Goal: Task Accomplishment & Management: Use online tool/utility

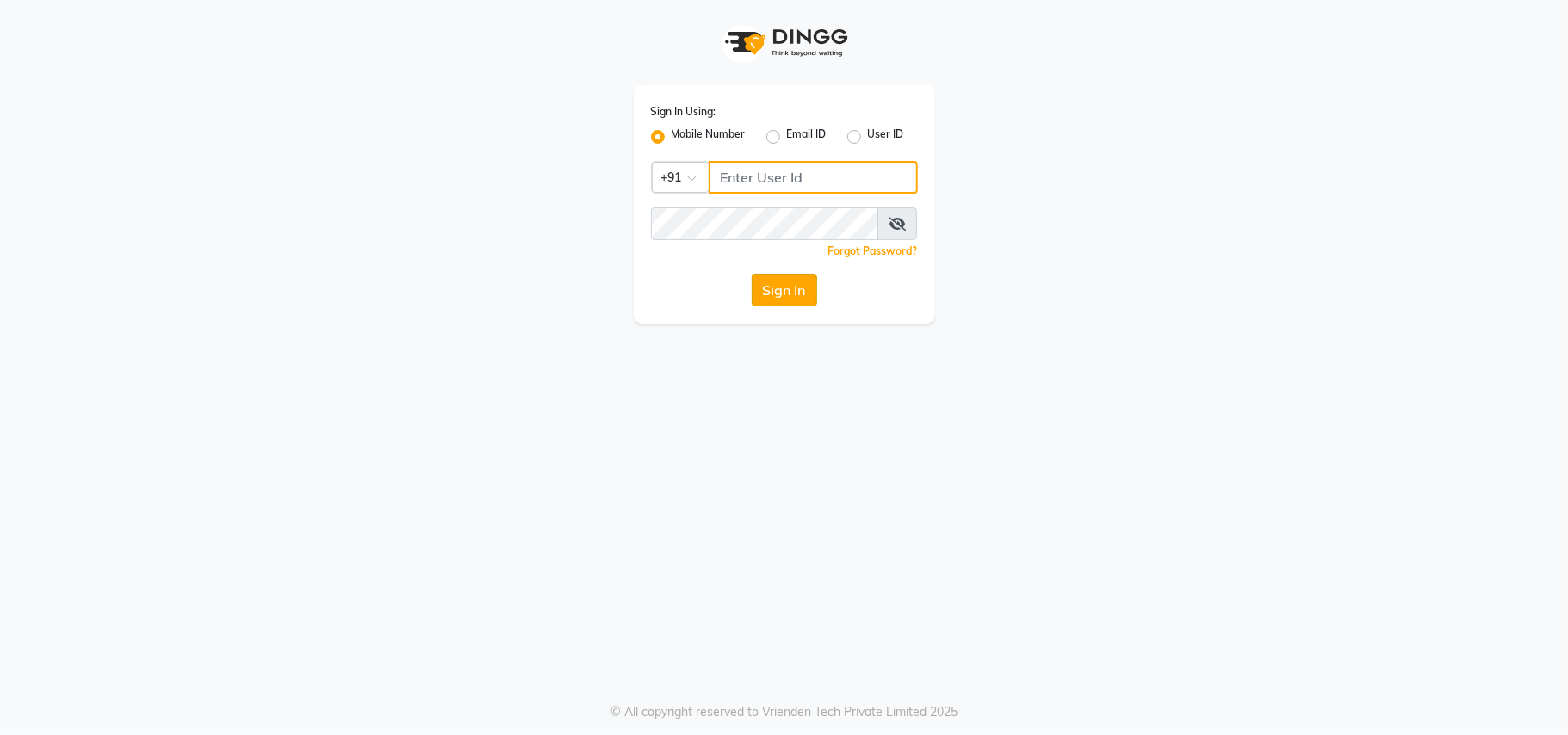
type input "7400066607"
click at [771, 291] on button "Sign In" at bounding box center [784, 290] width 66 height 32
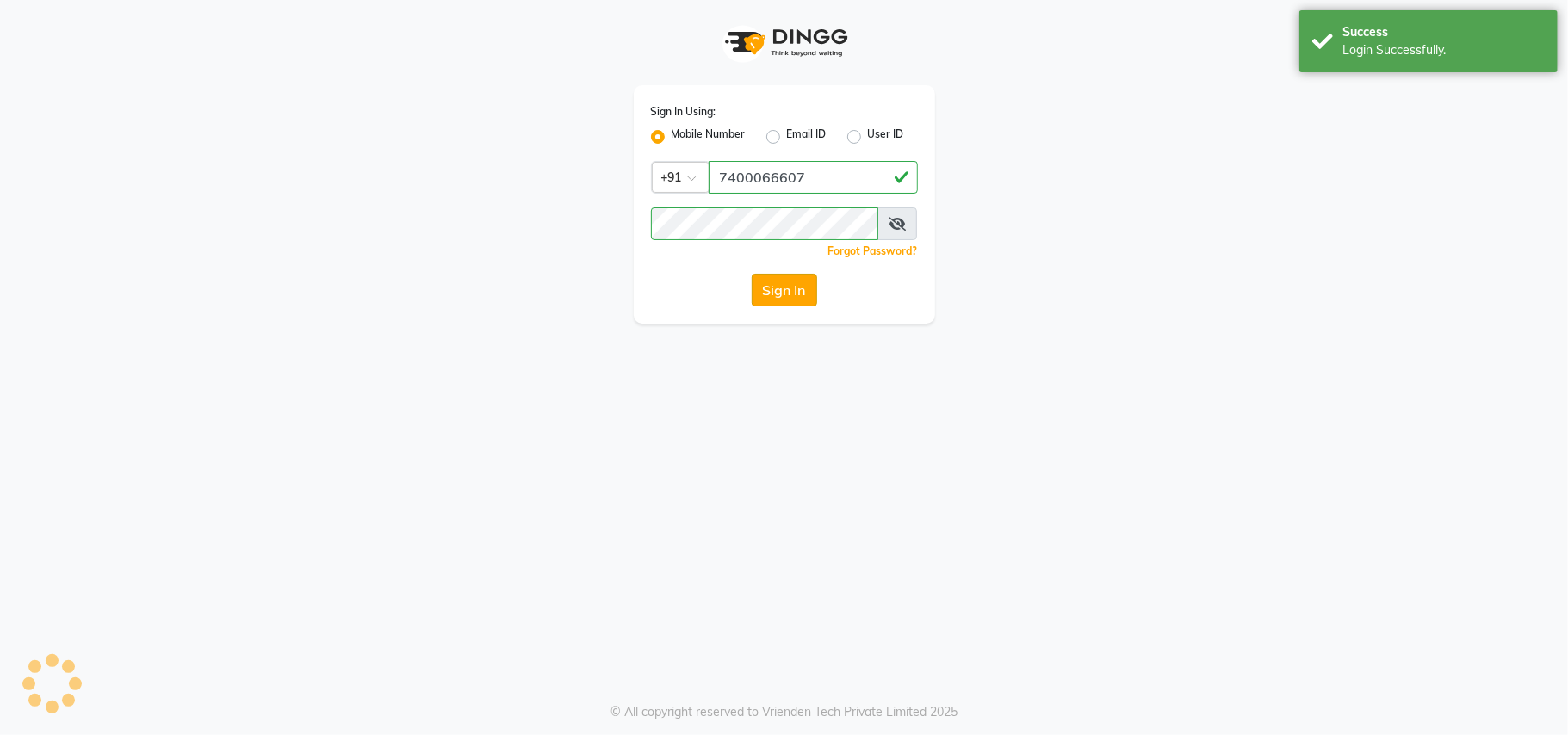
click at [771, 291] on button "Sign In" at bounding box center [784, 290] width 66 height 32
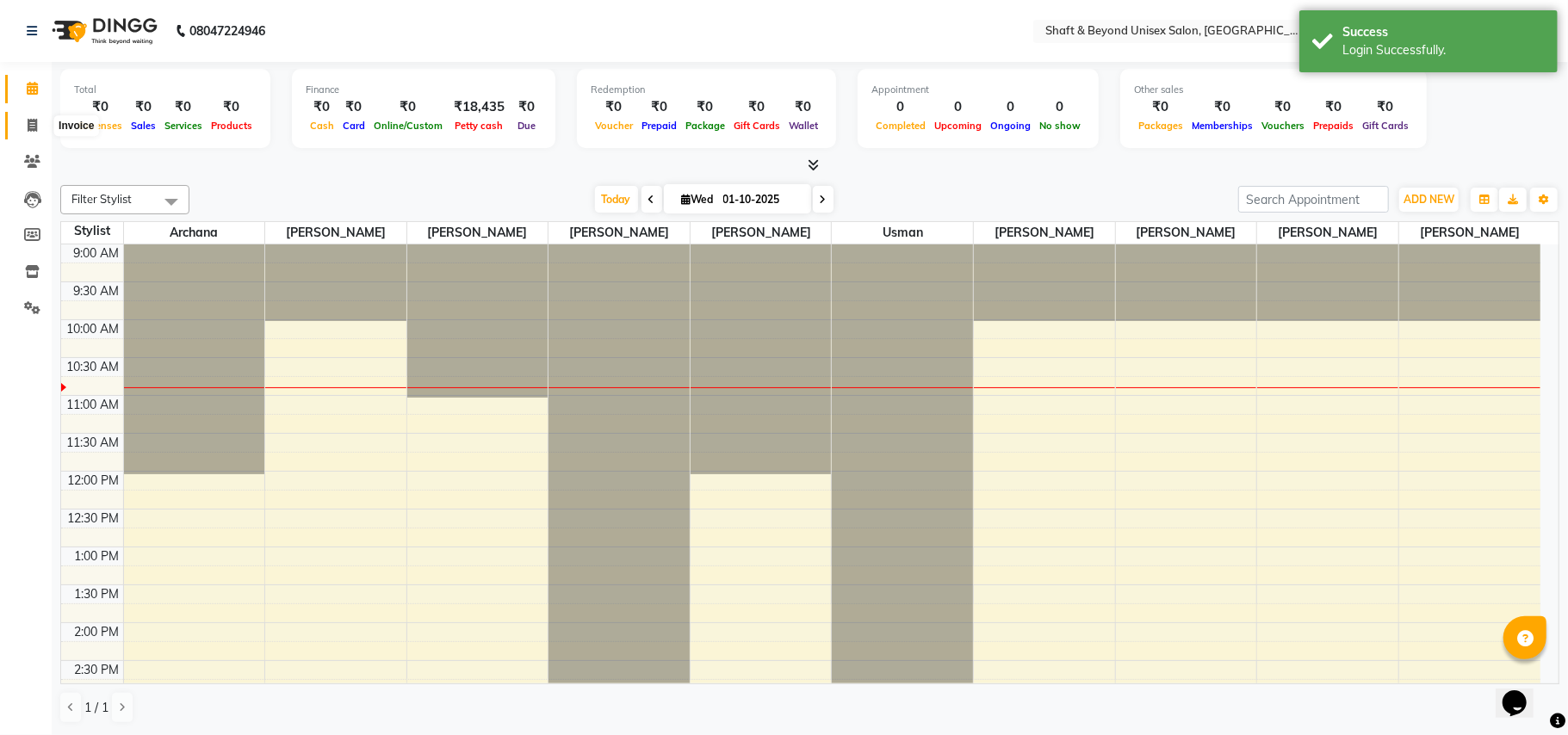
click at [32, 120] on icon at bounding box center [32, 125] width 10 height 13
select select "3878"
select select "service"
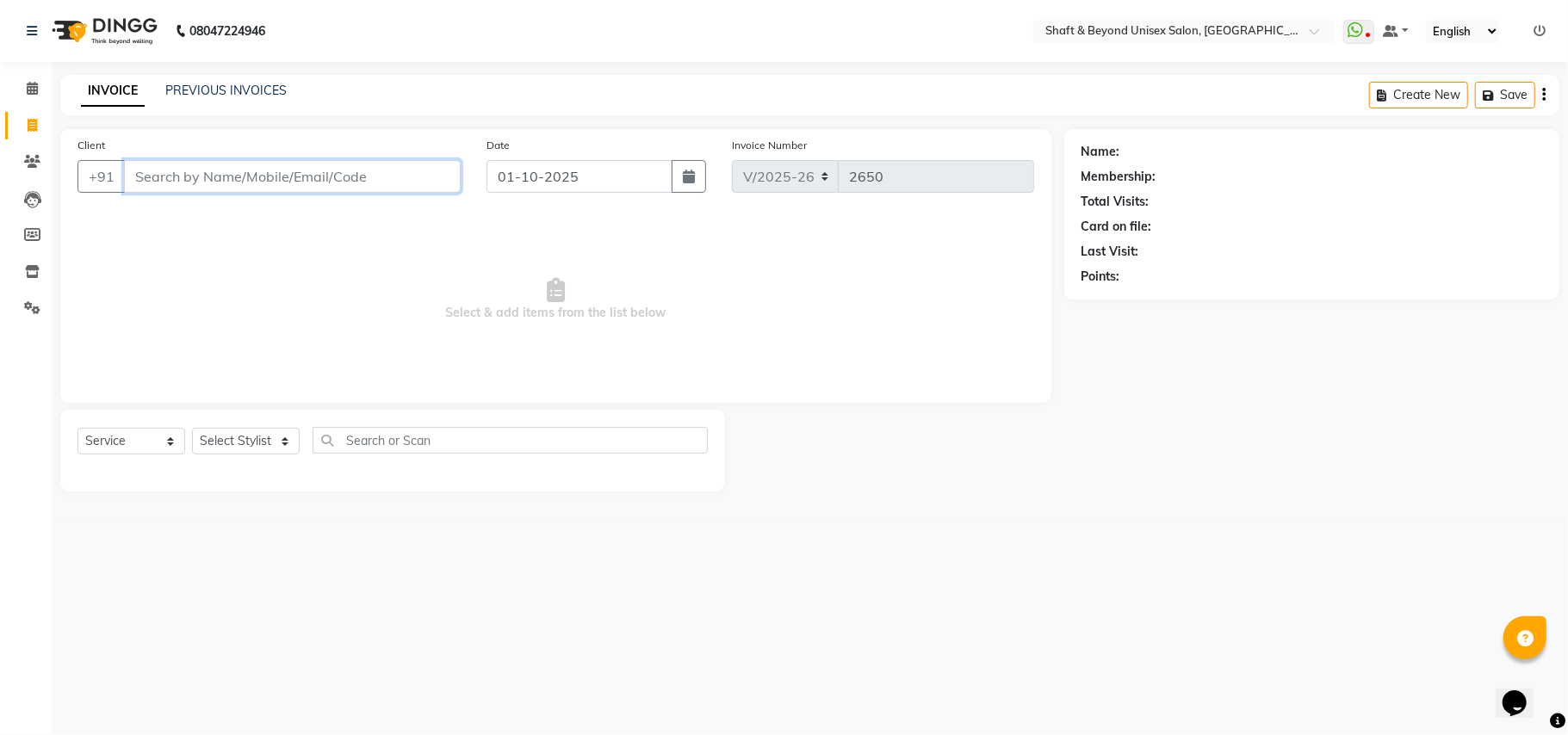
click at [242, 186] on input "Client" at bounding box center [292, 176] width 337 height 32
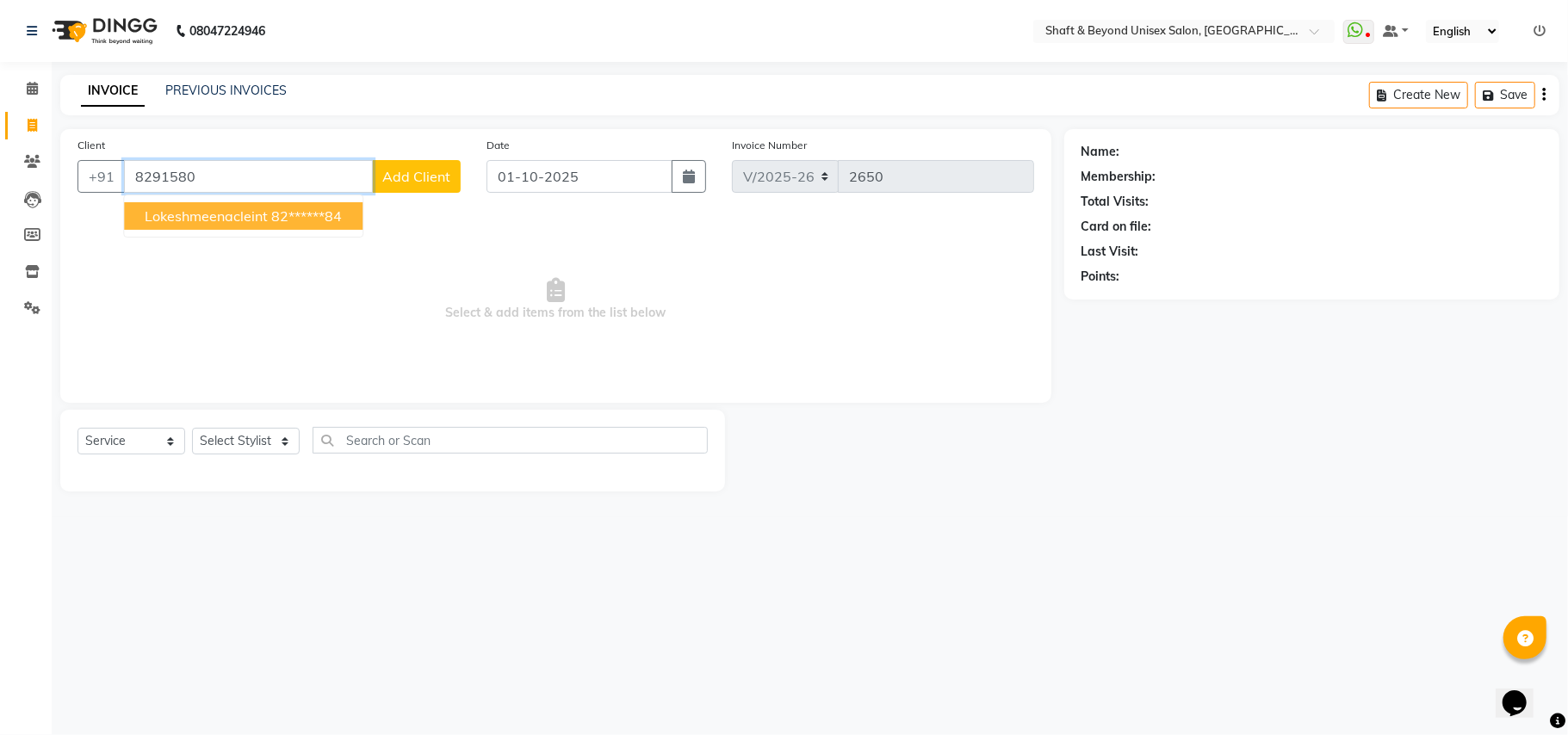
click at [170, 208] on span "lokeshmeenacleint" at bounding box center [206, 216] width 123 height 17
type input "82******84"
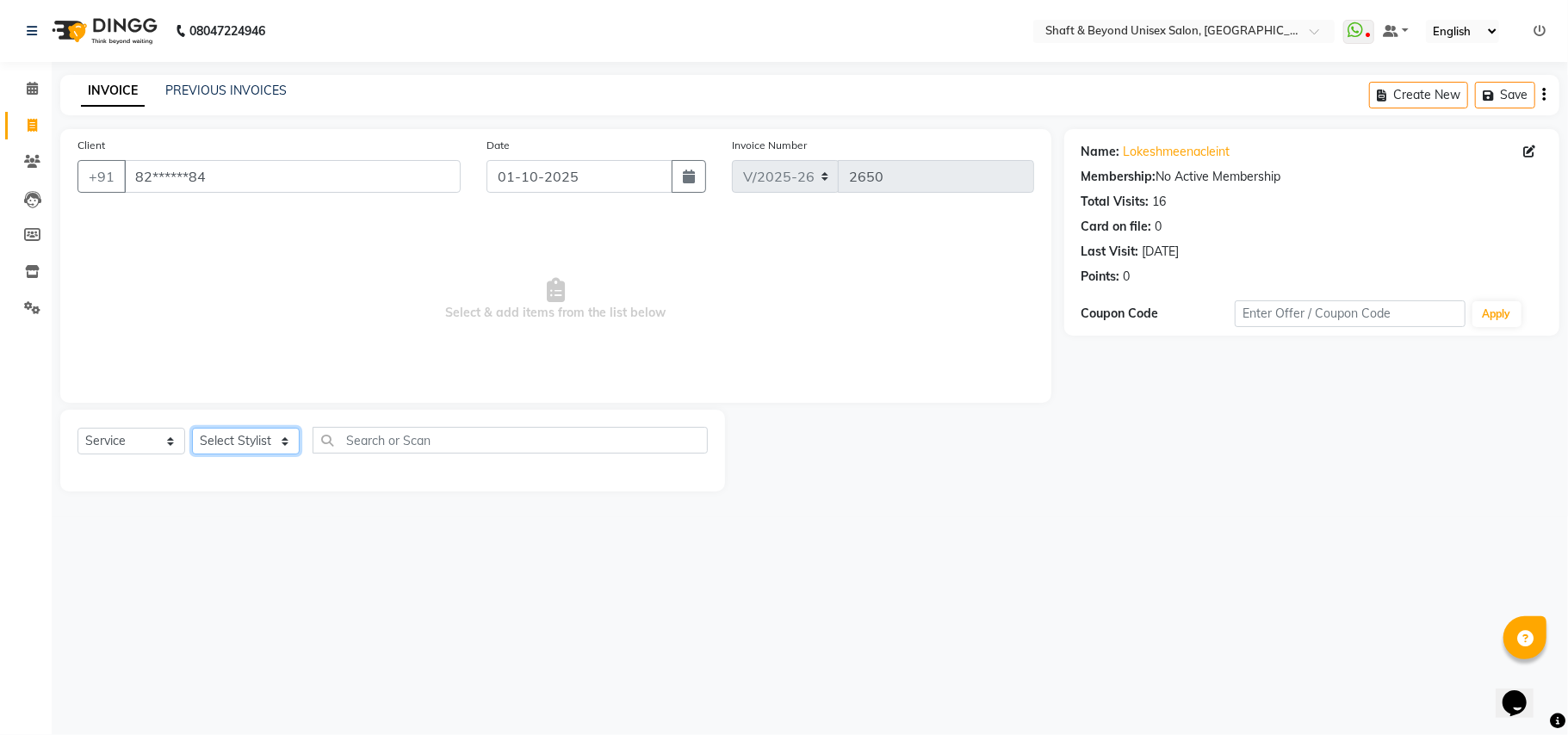
click at [211, 438] on select "Select Stylist Archana [PERSON_NAME] [PERSON_NAME] [PERSON_NAME] [PERSON_NAME] …" at bounding box center [246, 441] width 108 height 27
select select "66753"
click at [192, 428] on select "Select Stylist Archana [PERSON_NAME] [PERSON_NAME] [PERSON_NAME] [PERSON_NAME] …" at bounding box center [246, 441] width 108 height 27
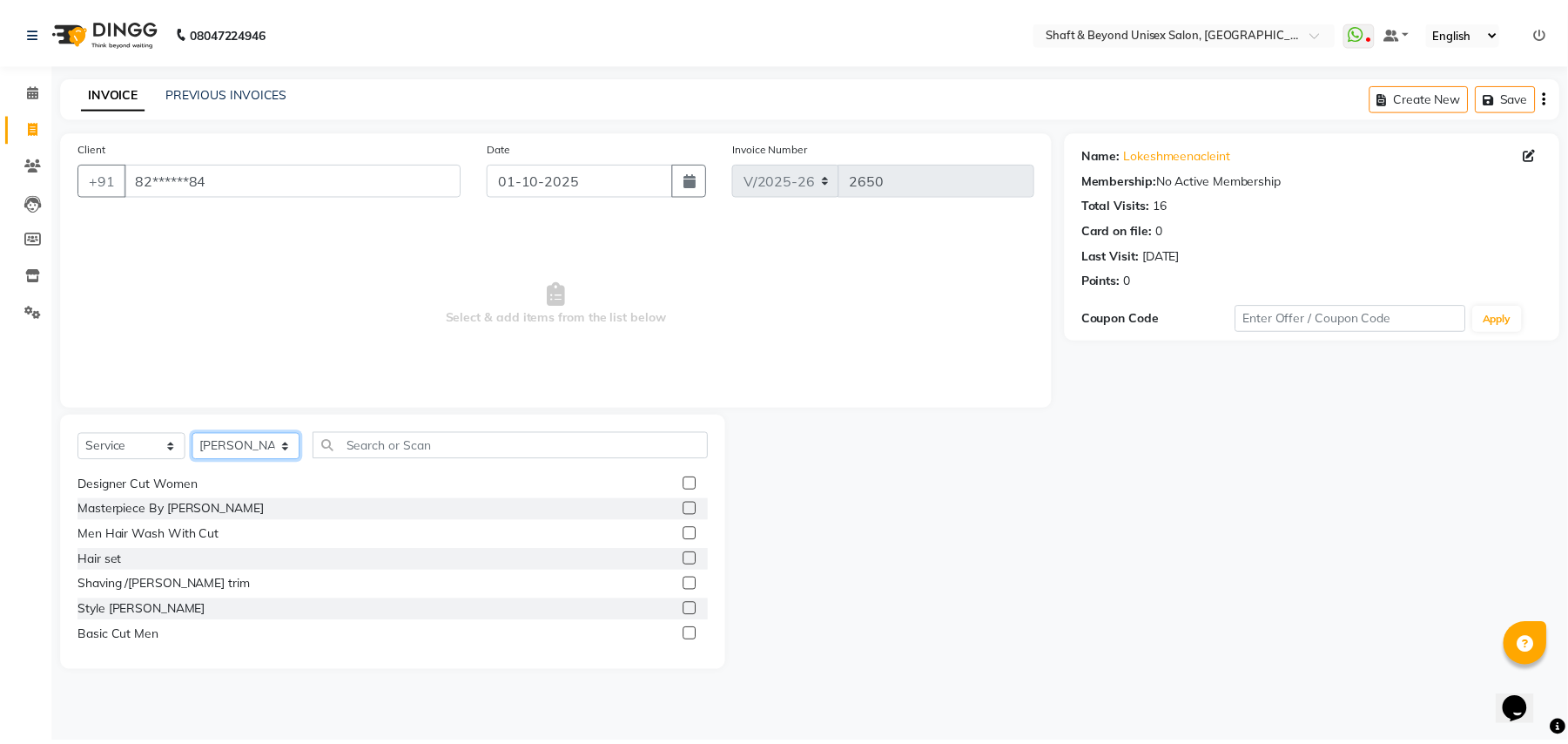
scroll to position [697, 0]
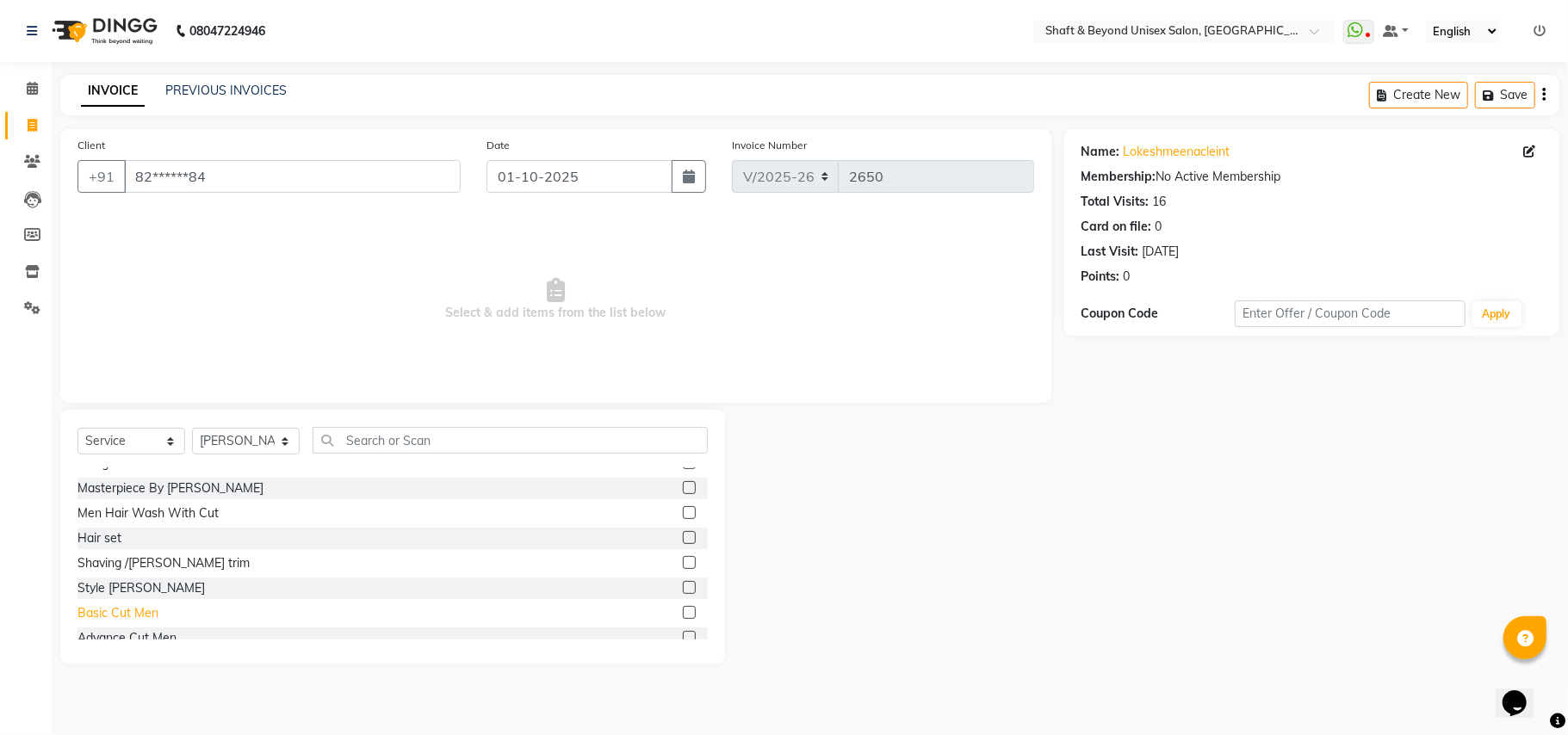
click at [118, 618] on div "Basic Cut Men" at bounding box center [118, 613] width 81 height 18
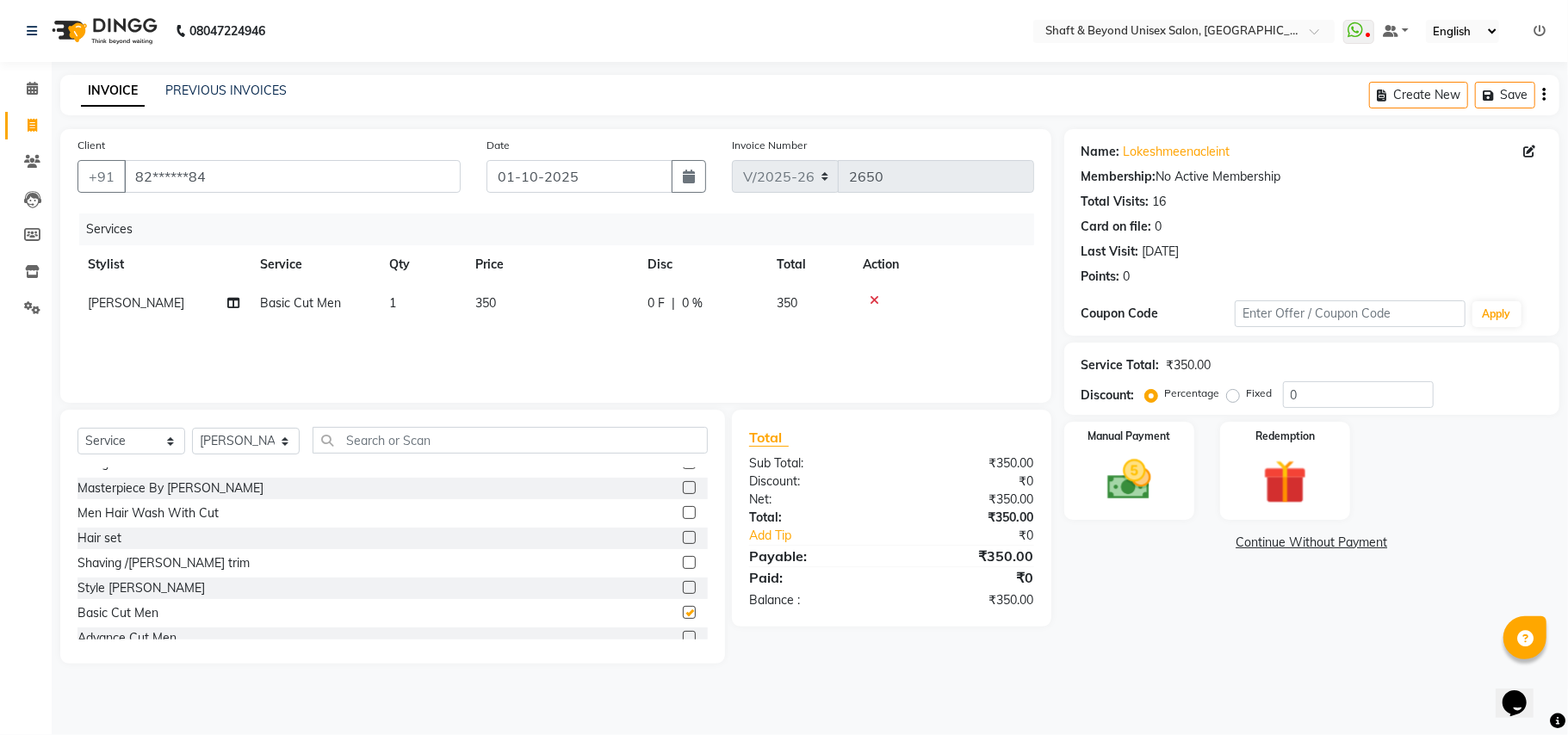
checkbox input "false"
click at [689, 301] on span "0 %" at bounding box center [692, 304] width 21 height 18
select select "66753"
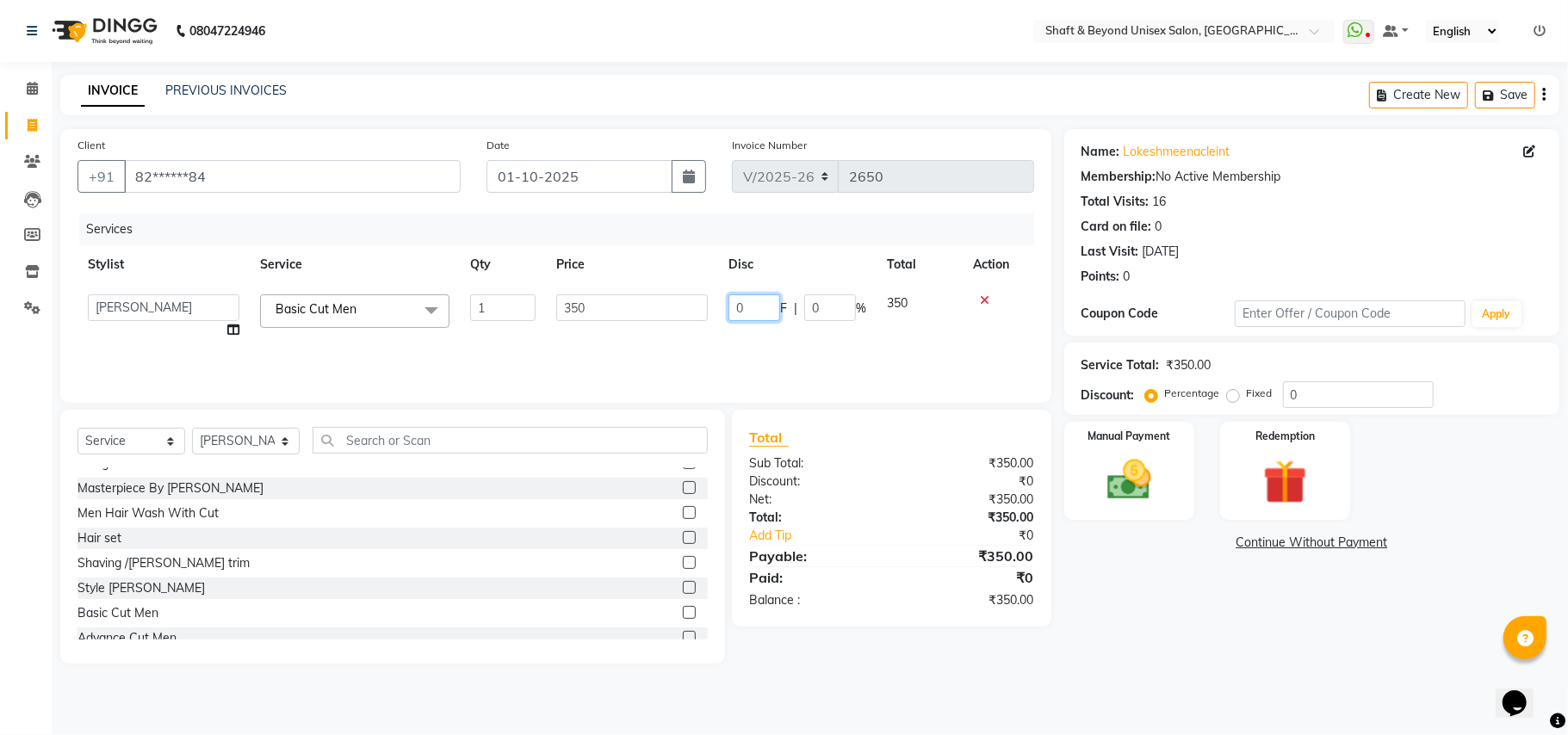
click at [759, 306] on input "0" at bounding box center [753, 308] width 51 height 27
type input "100"
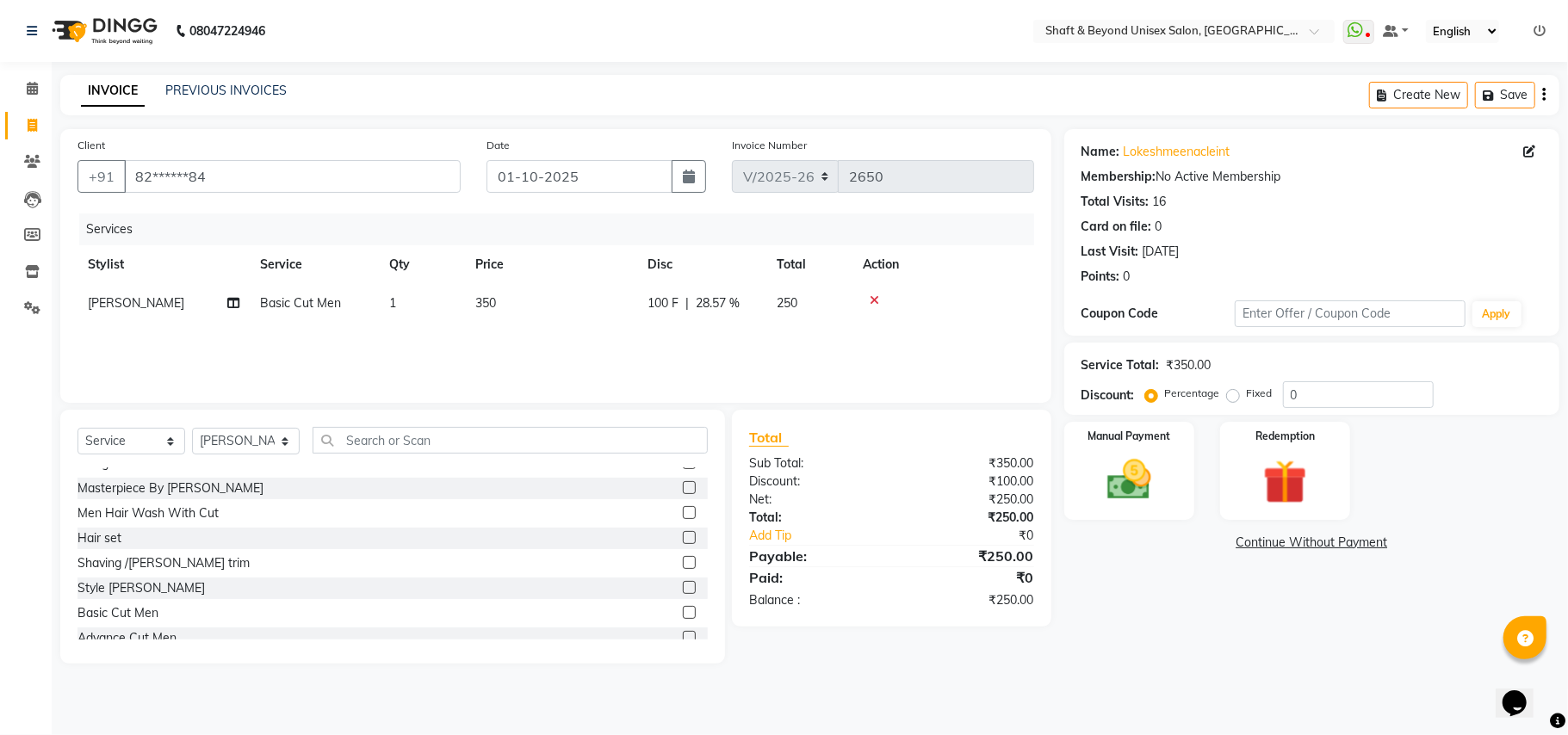
click at [824, 355] on div "Services Stylist Service Qty Price Disc Total Action [PERSON_NAME] Basic Cut Me…" at bounding box center [556, 300] width 957 height 173
click at [1119, 480] on img at bounding box center [1129, 480] width 75 height 53
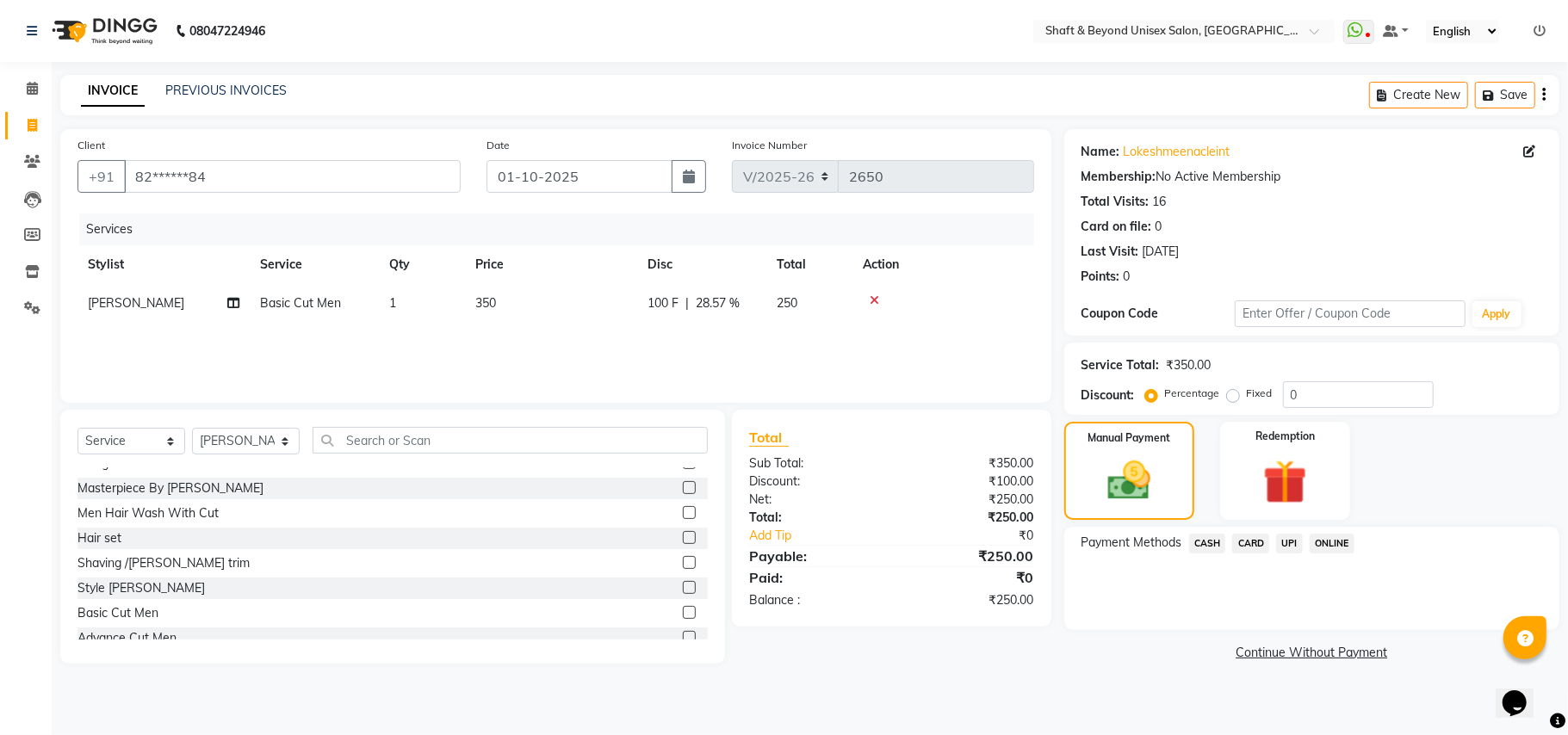
click at [1285, 542] on span "UPI" at bounding box center [1290, 544] width 27 height 20
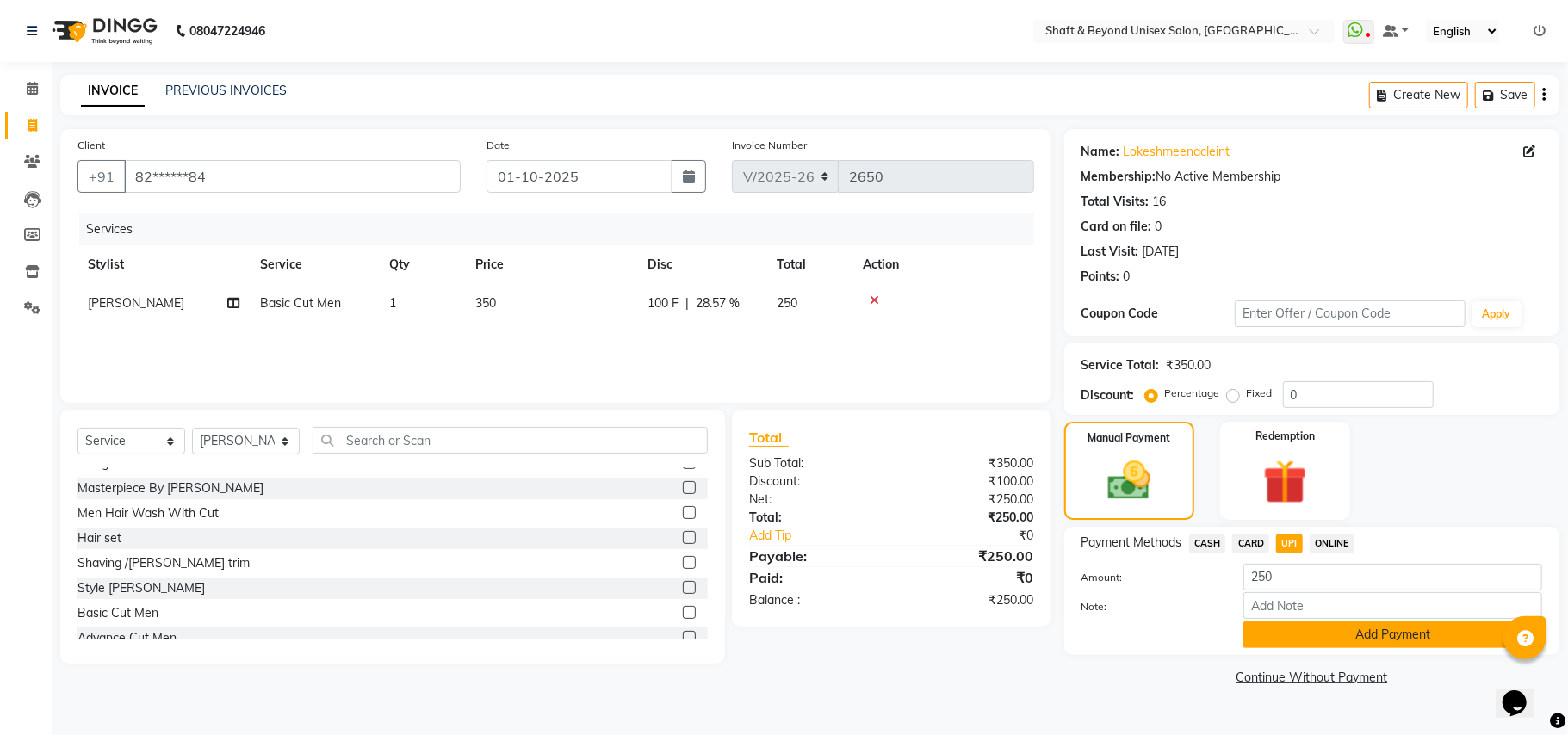
click at [1283, 639] on button "Add Payment" at bounding box center [1393, 635] width 298 height 27
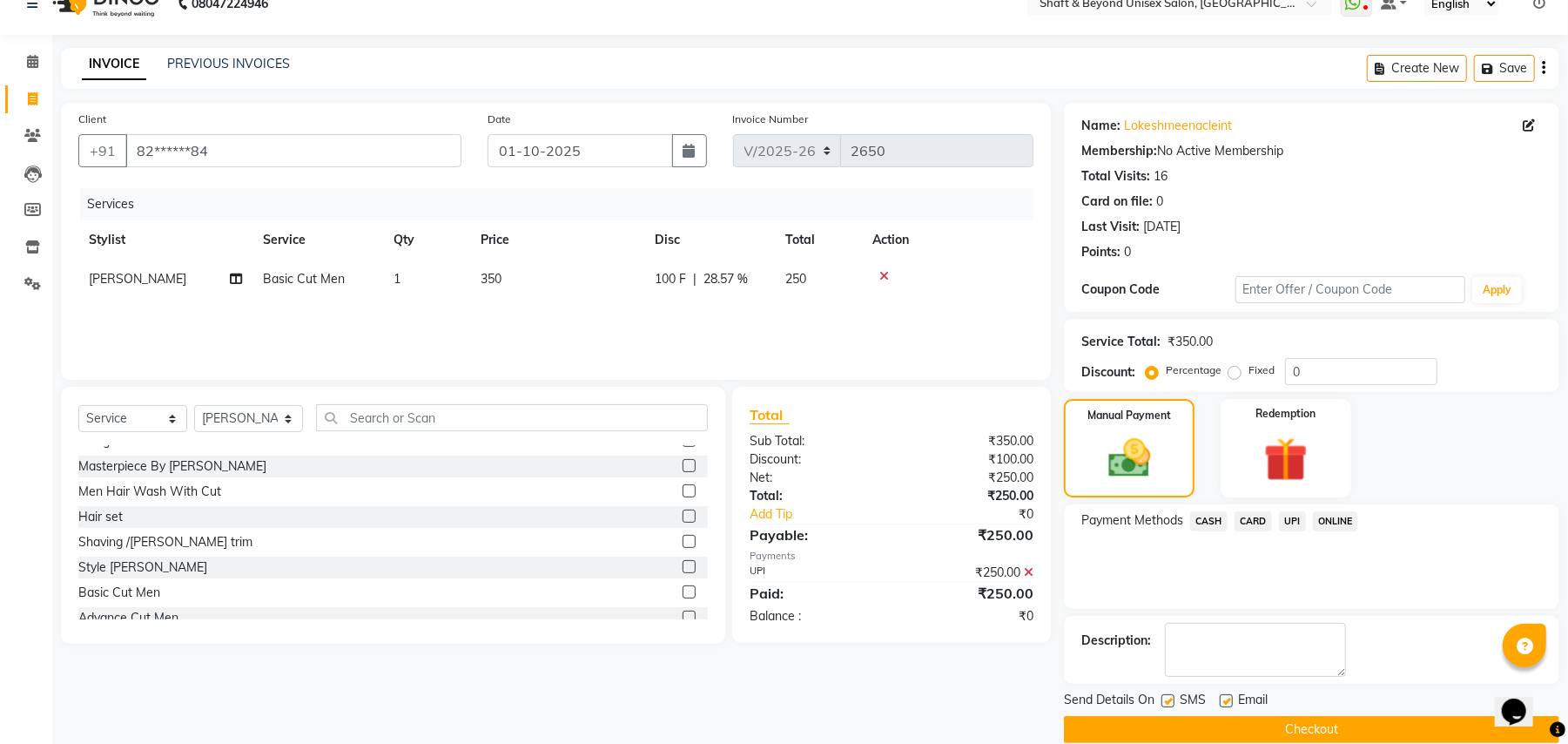
scroll to position [54, 0]
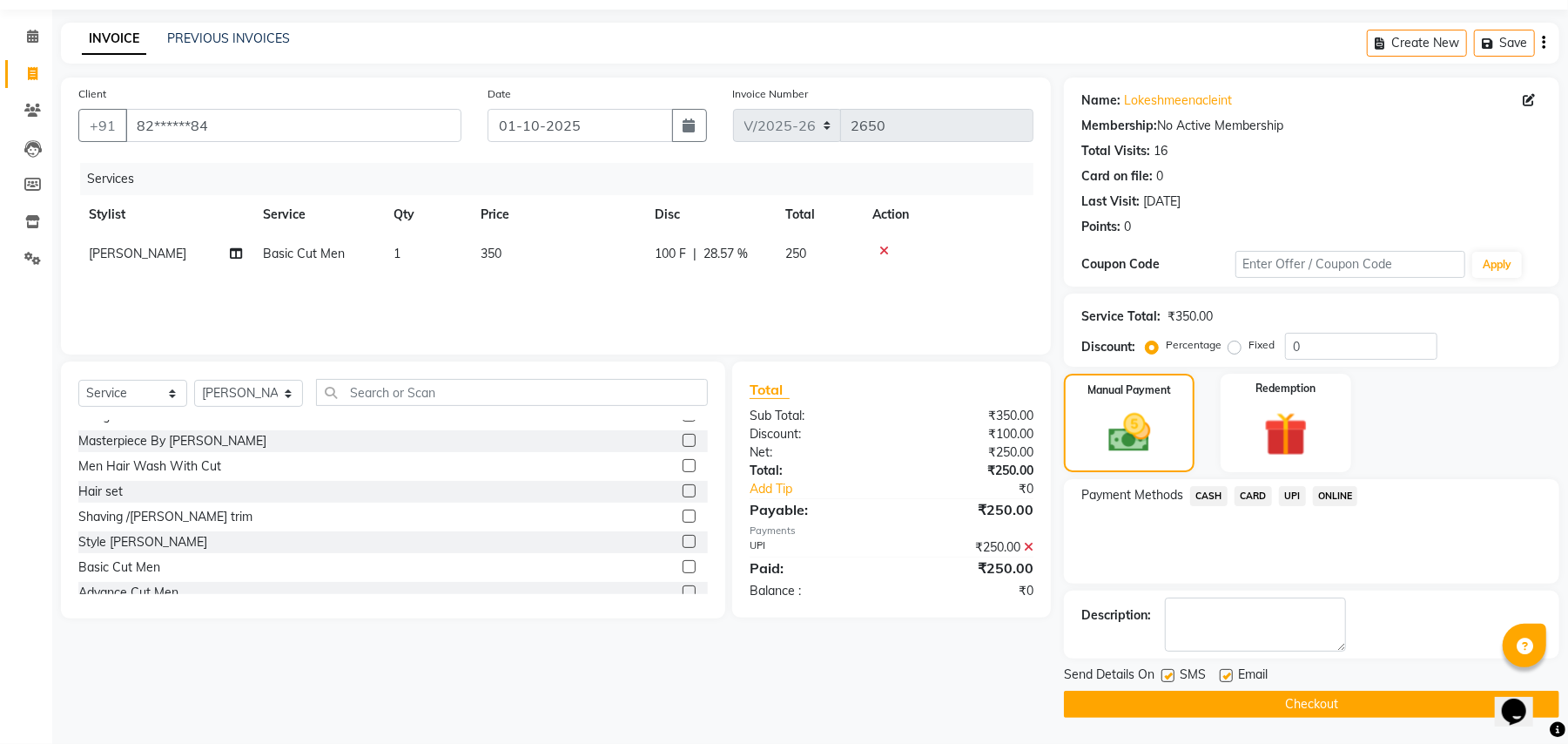
click at [1254, 706] on button "Checkout" at bounding box center [1311, 705] width 495 height 27
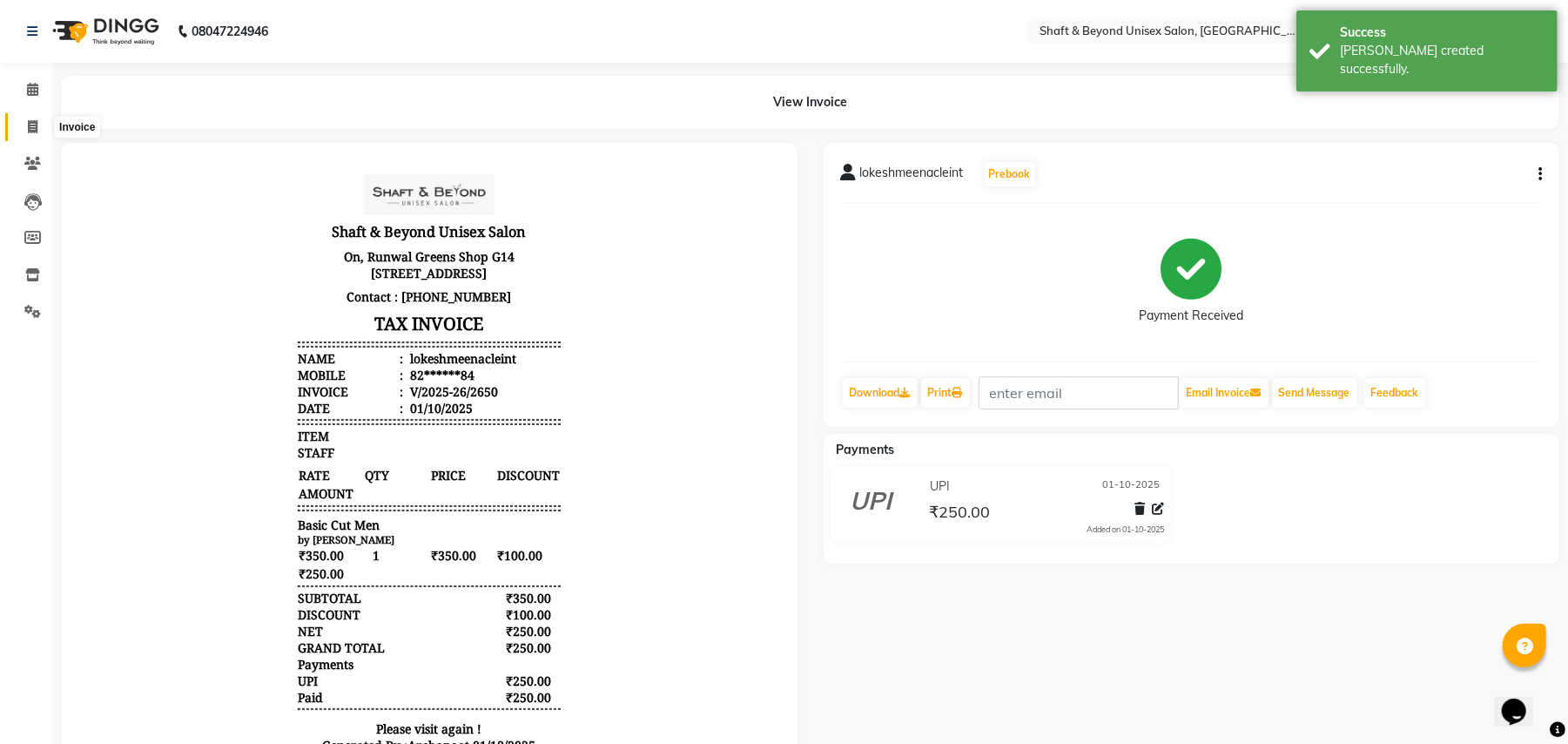
click at [33, 126] on icon at bounding box center [33, 126] width 10 height 13
select select "3878"
select select "service"
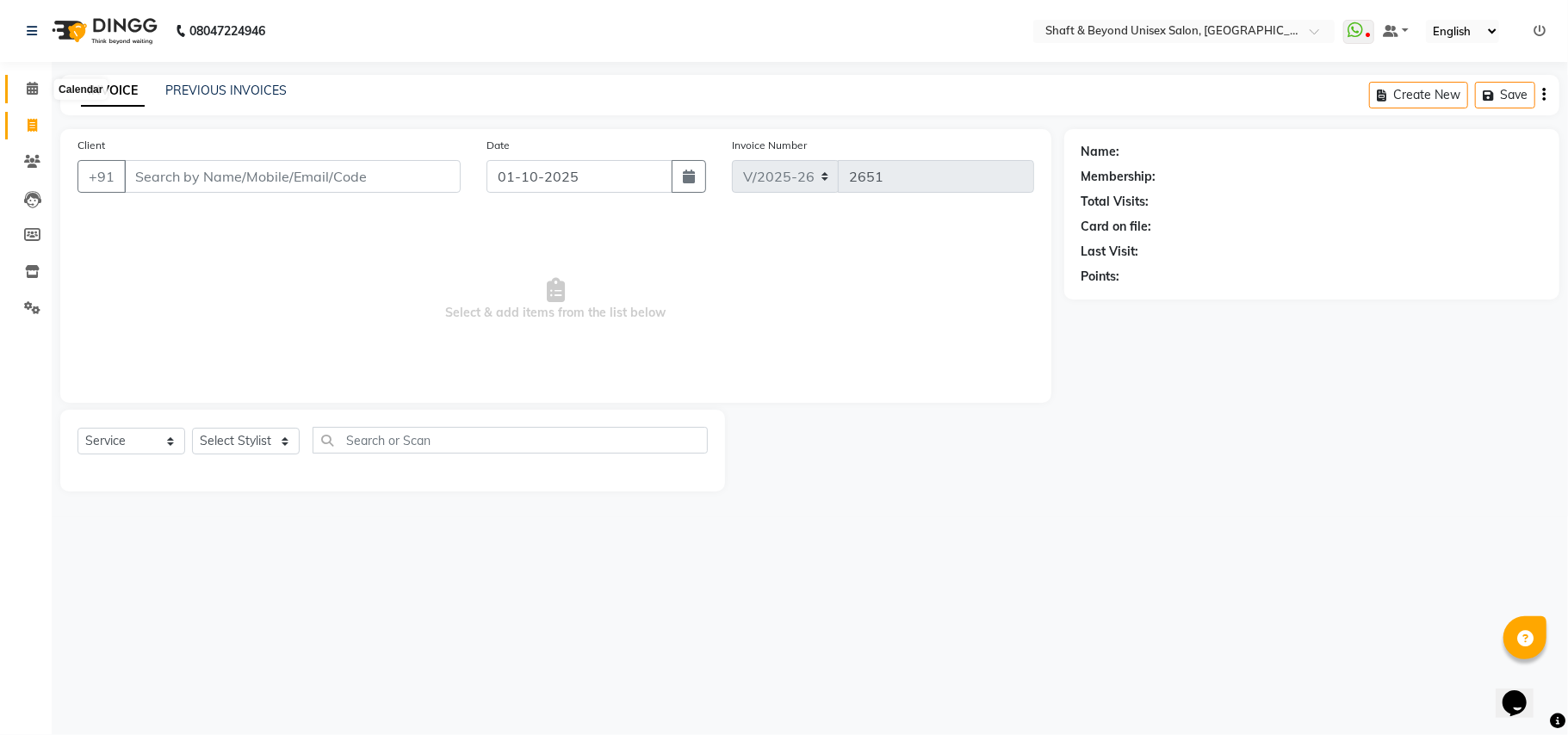
click at [24, 88] on span at bounding box center [32, 89] width 31 height 20
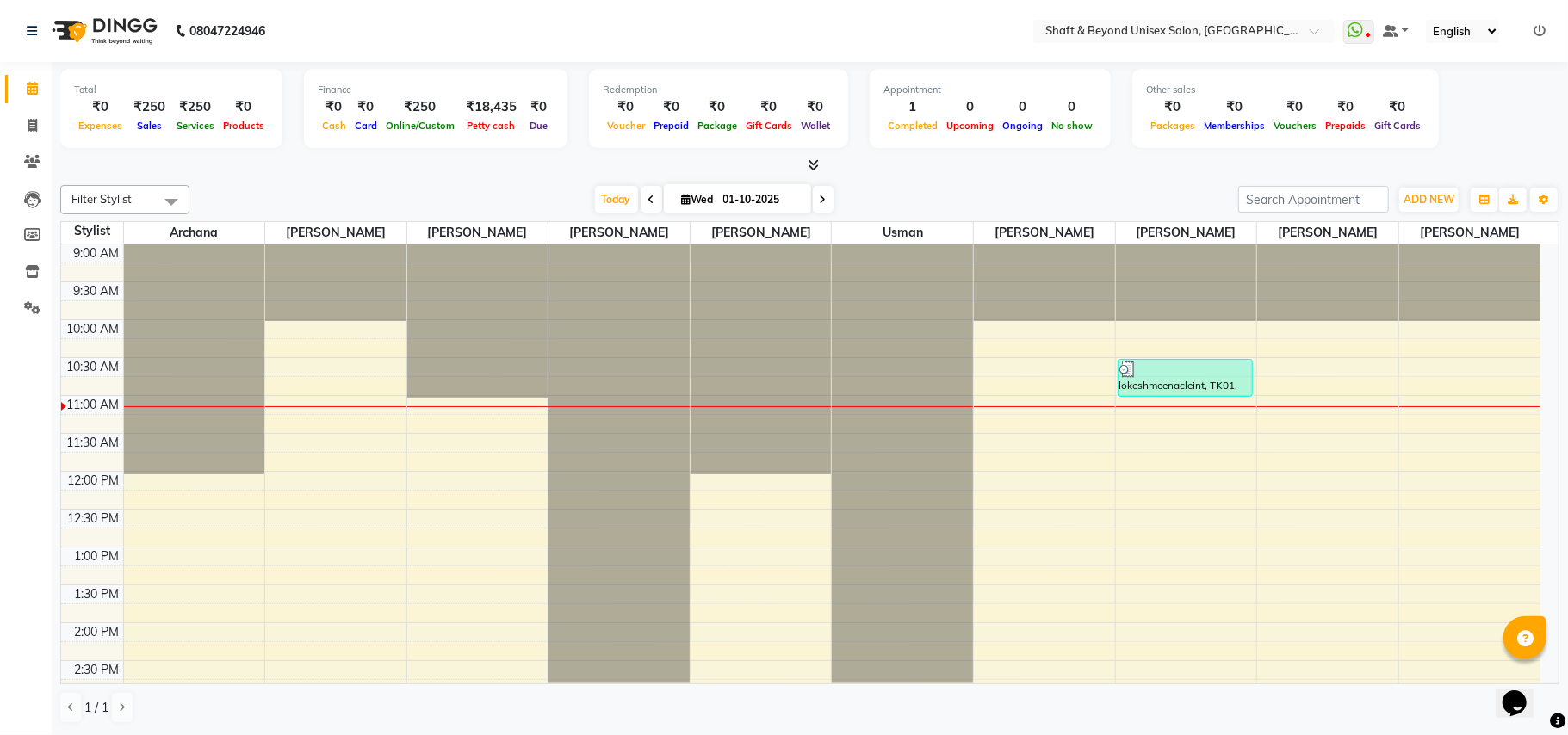
click at [739, 197] on input "01-10-2025" at bounding box center [762, 199] width 86 height 26
select select "10"
select select "2025"
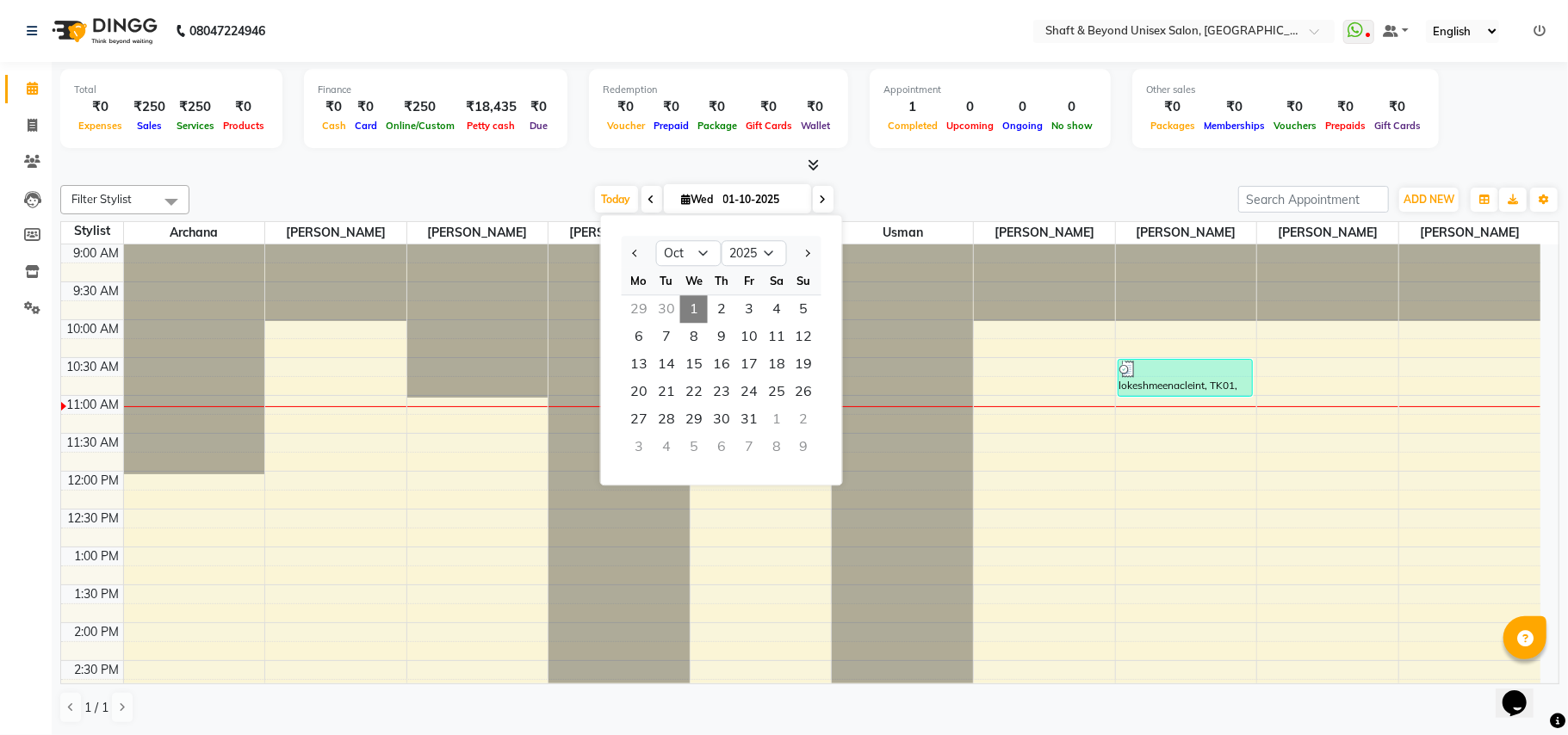
click at [662, 305] on div "30" at bounding box center [666, 309] width 28 height 28
type input "30-09-2025"
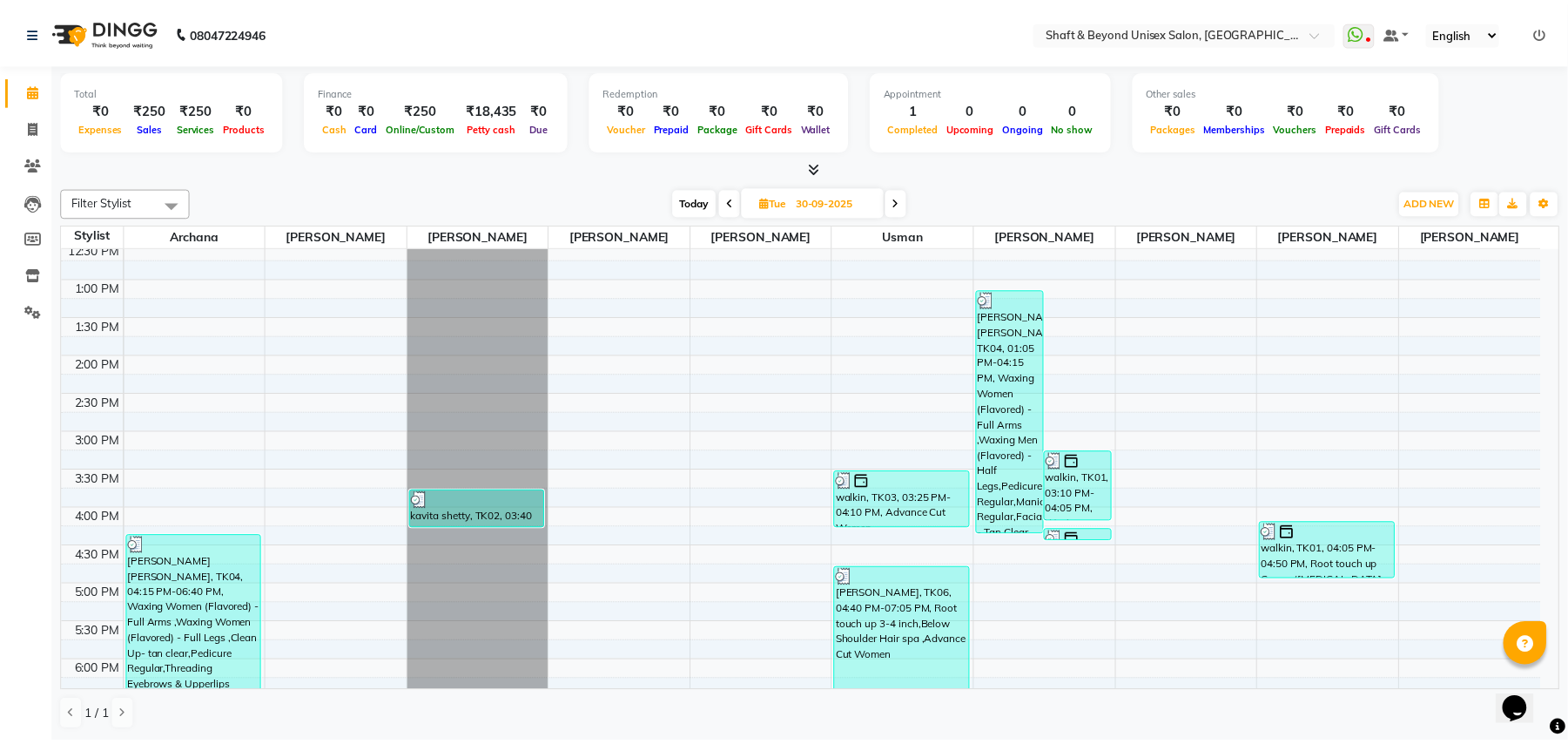
scroll to position [387, 0]
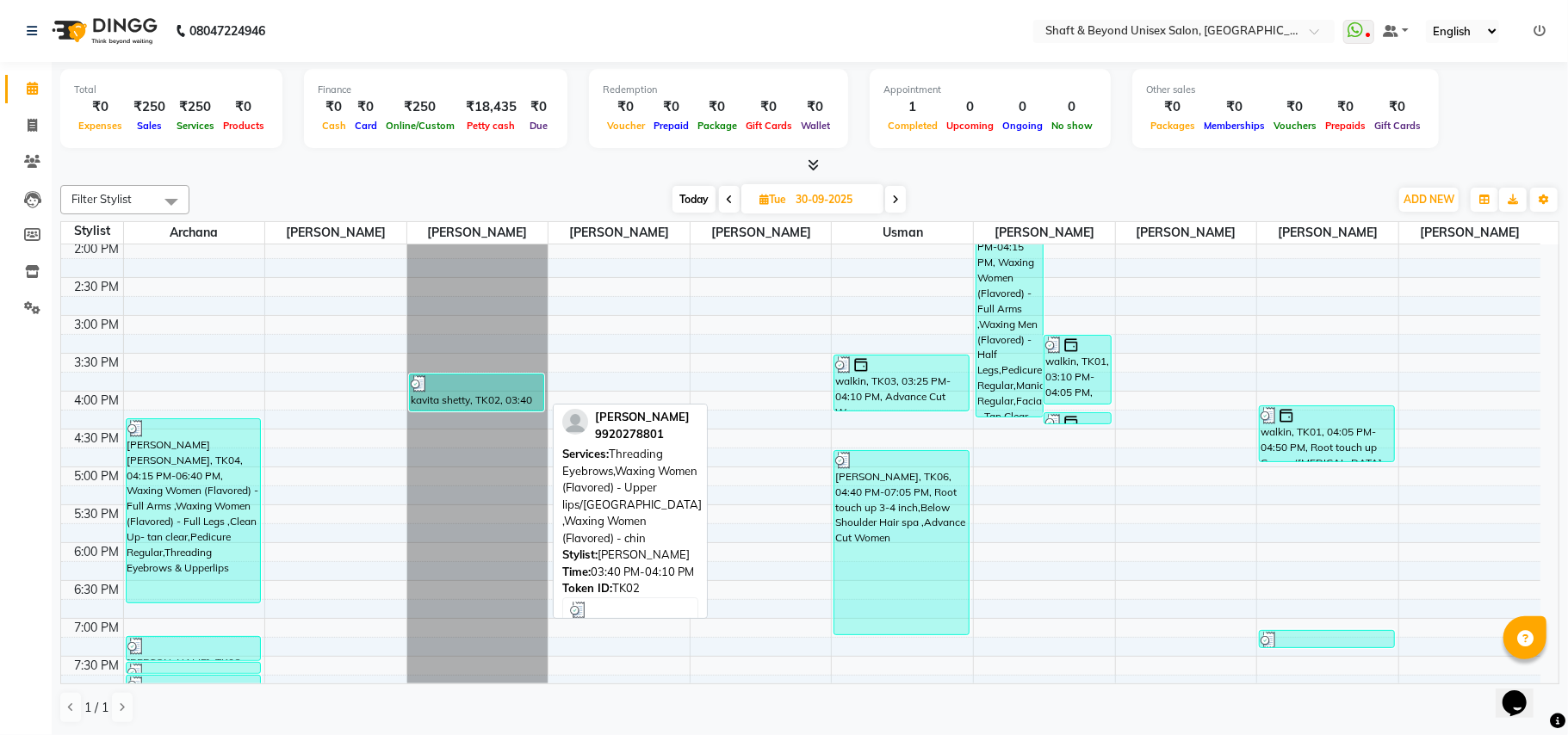
click at [469, 399] on div "kavita shetty, TK02, 03:40 PM-04:10 PM, Threading Eyebrows,Waxing Women (Flavor…" at bounding box center [477, 393] width 134 height 36
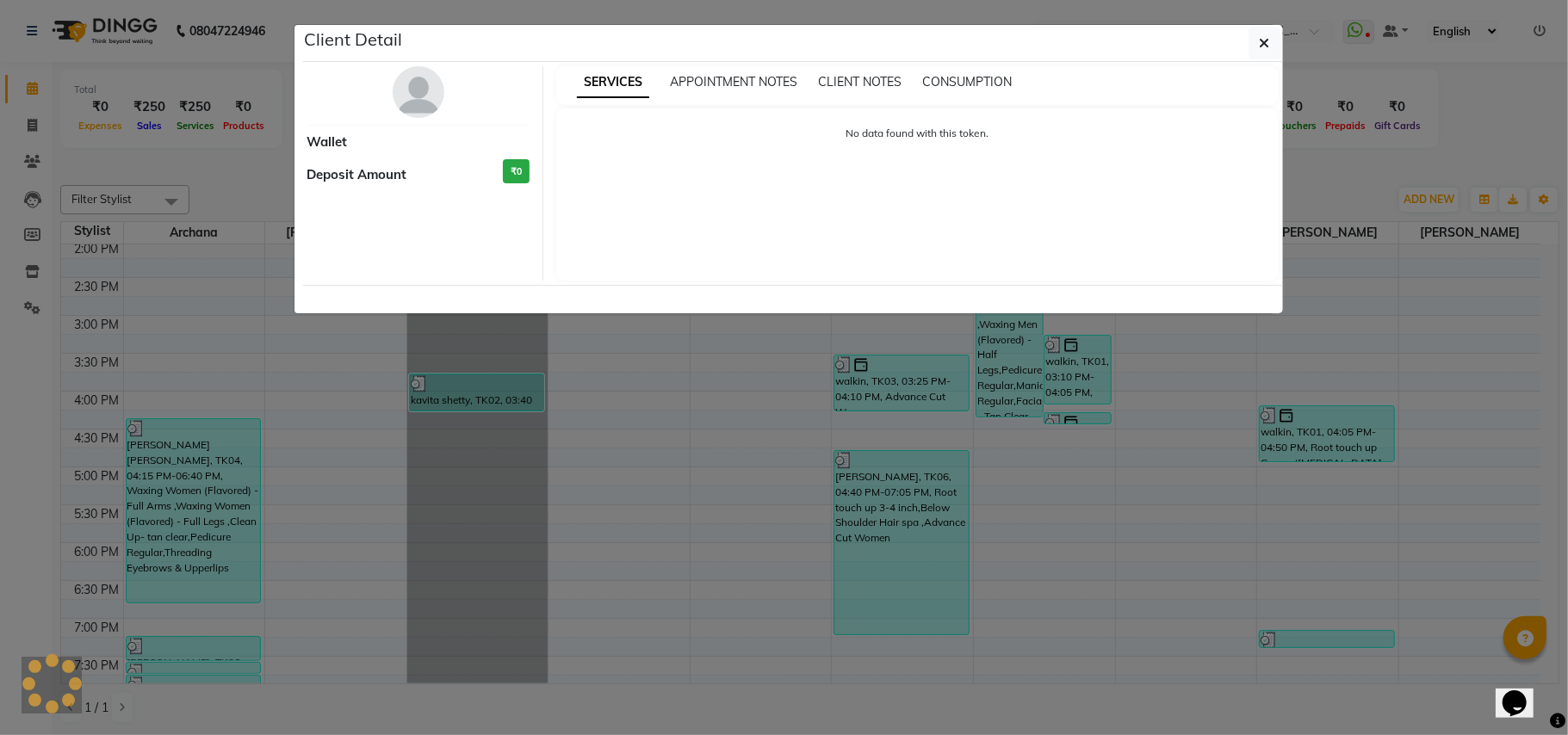
select select "3"
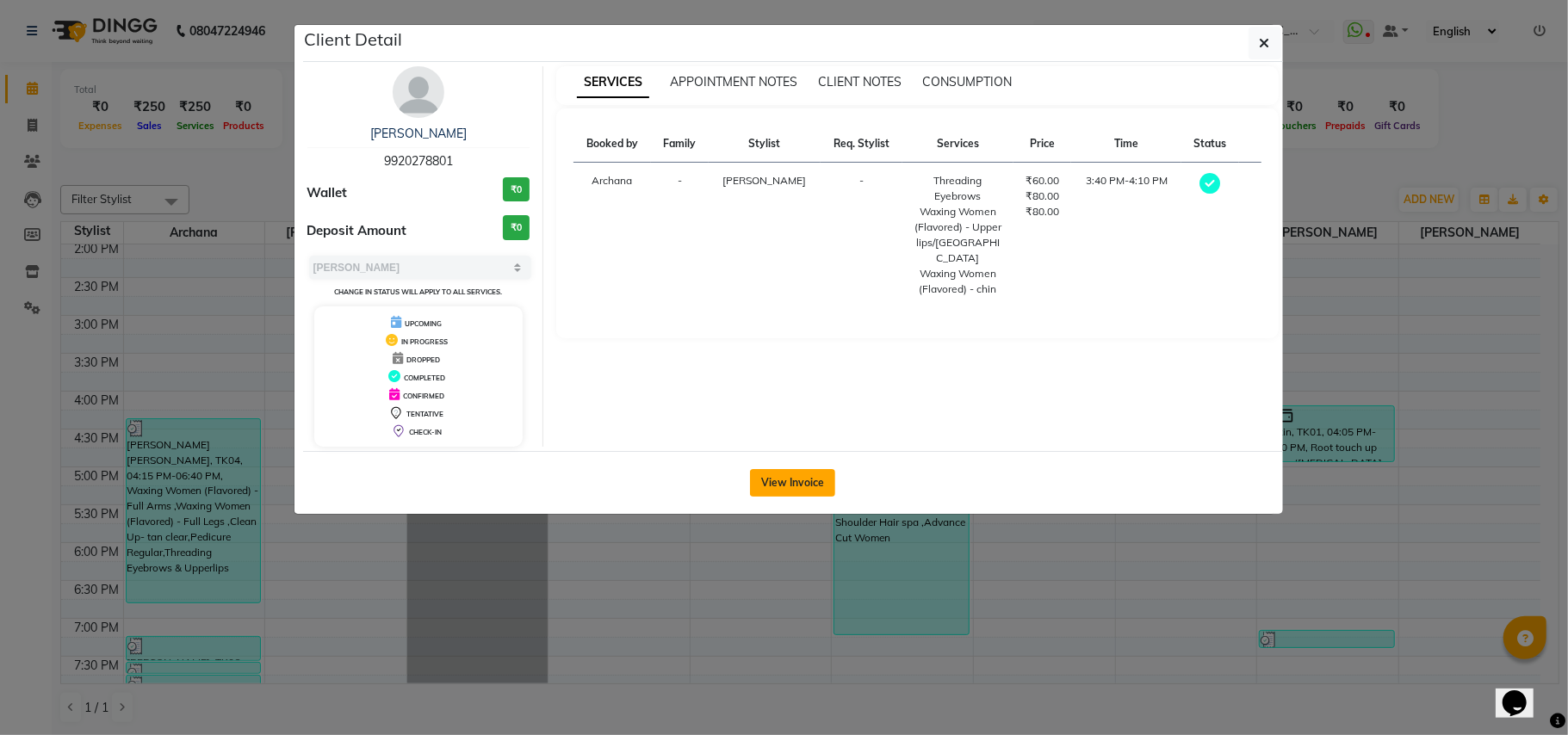
click at [807, 479] on button "View Invoice" at bounding box center [792, 483] width 85 height 28
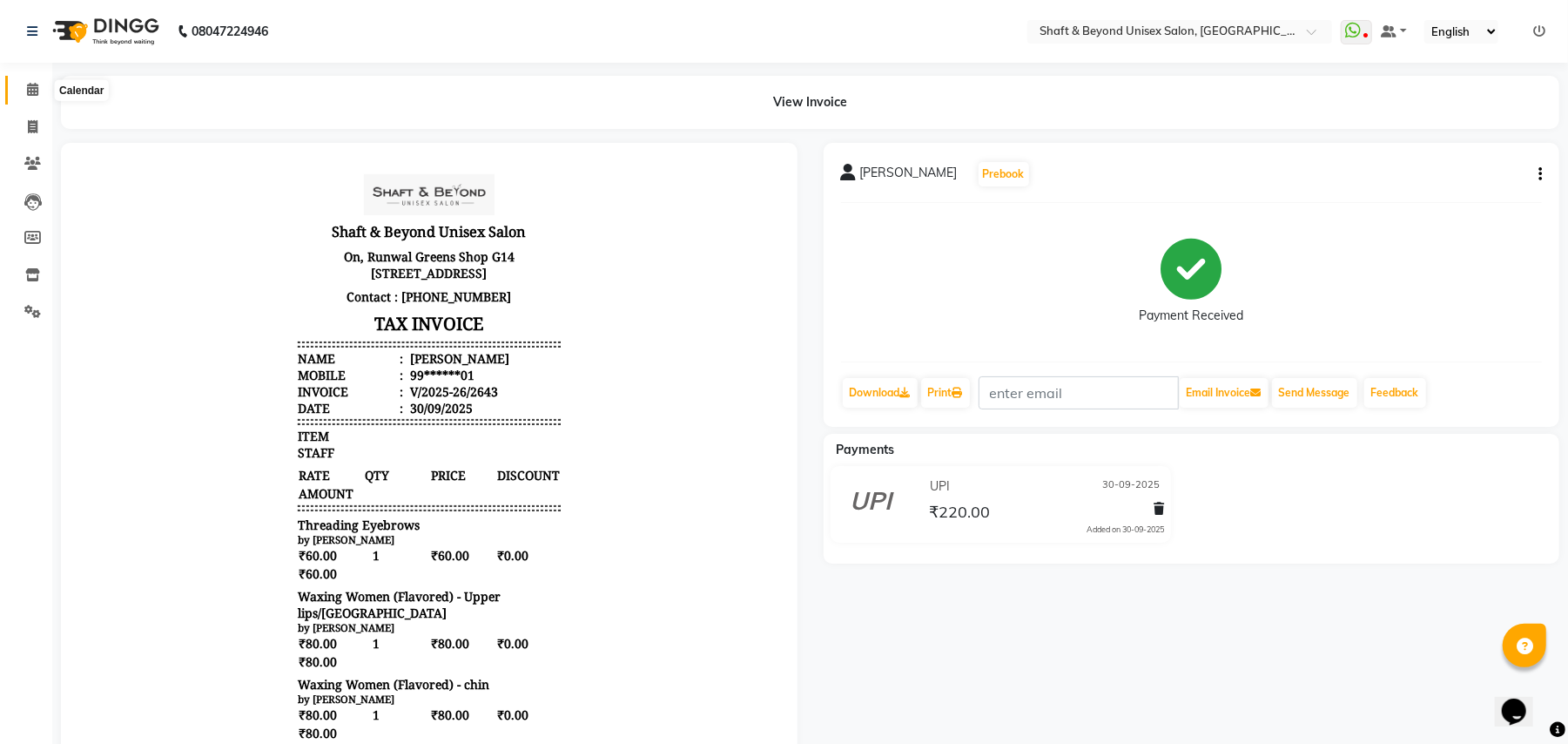
click at [30, 88] on icon at bounding box center [33, 89] width 11 height 13
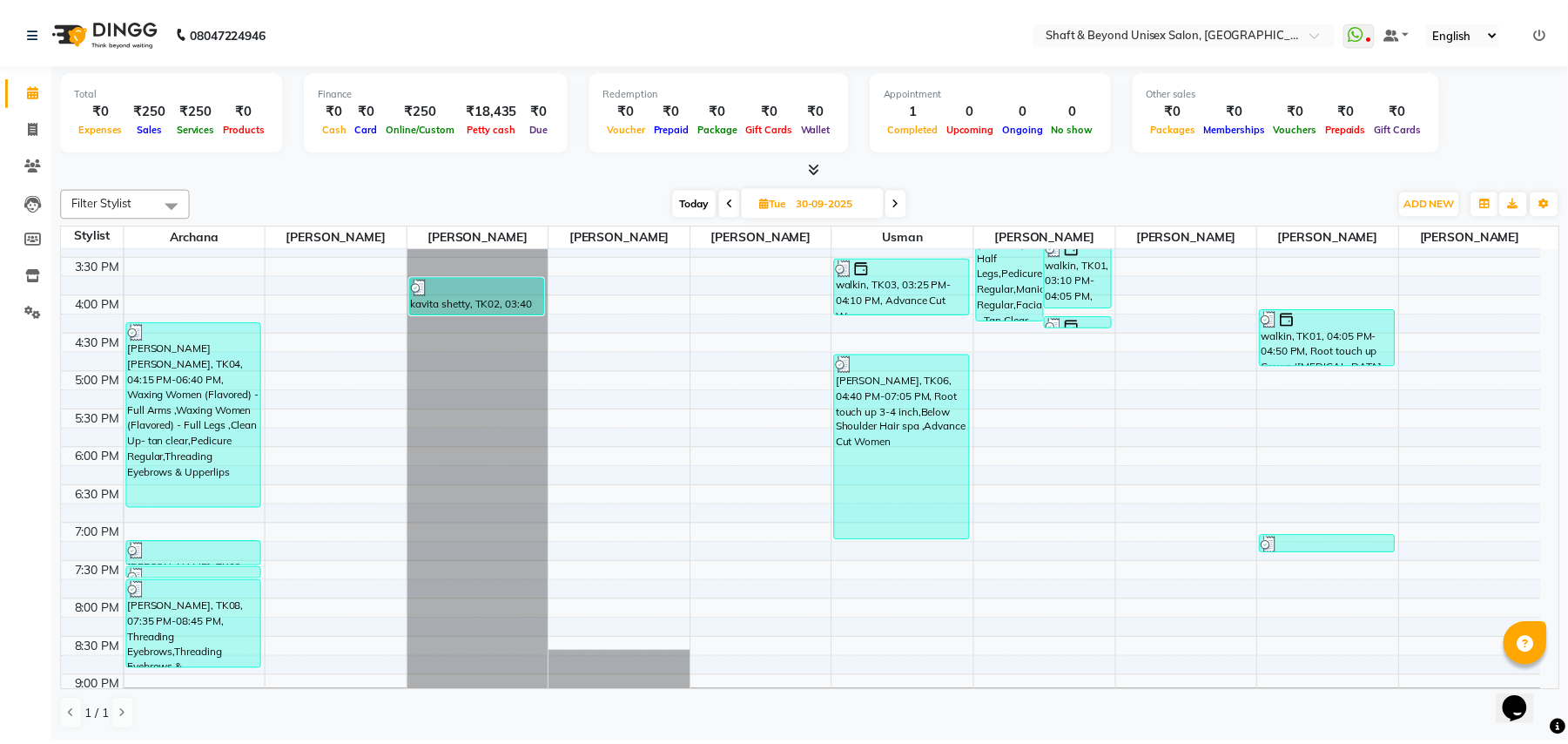
scroll to position [450, 0]
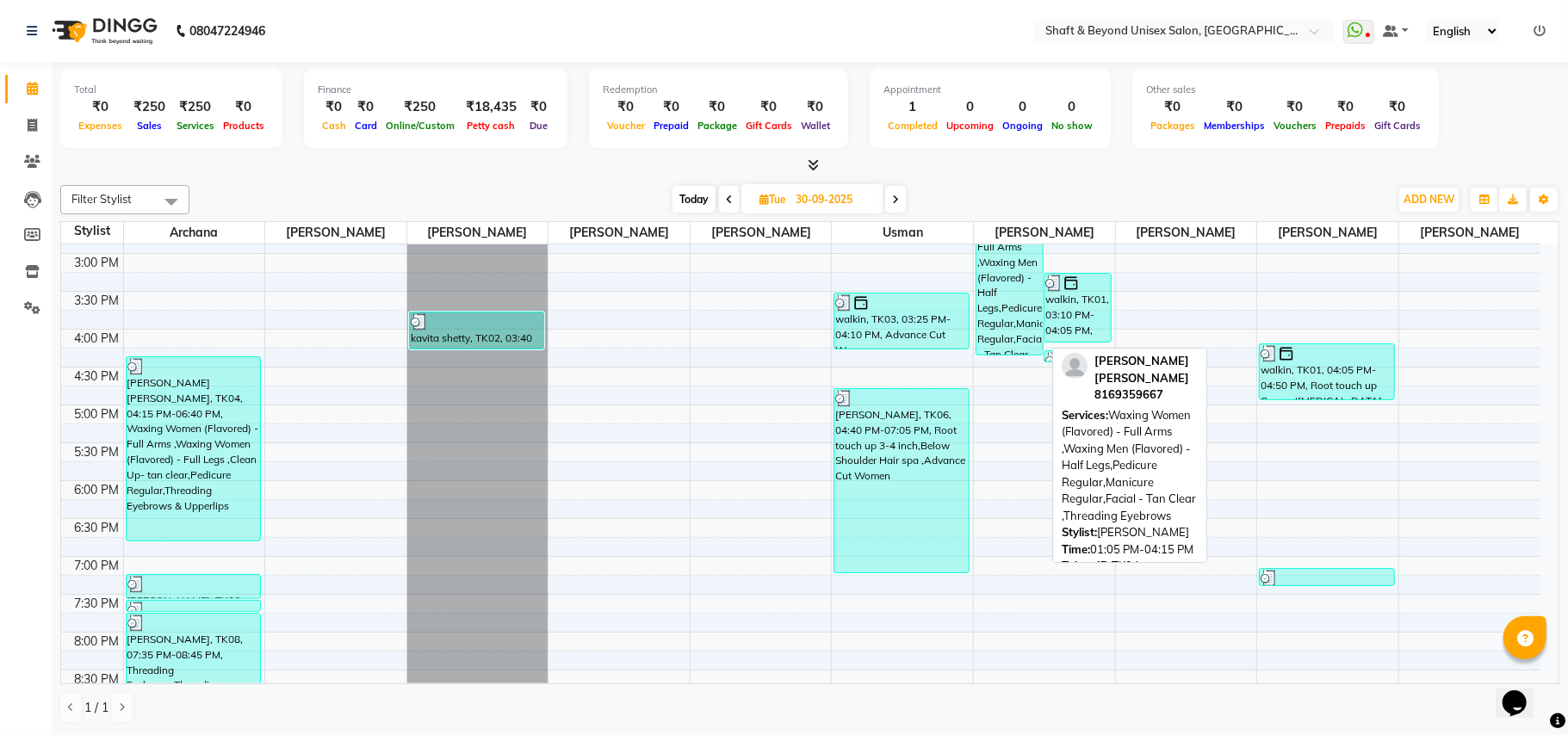
click at [995, 296] on div "[PERSON_NAME] [PERSON_NAME], TK04, 01:05 PM-04:15 PM, Waxing Women (Flavored) -…" at bounding box center [1010, 234] width 67 height 241
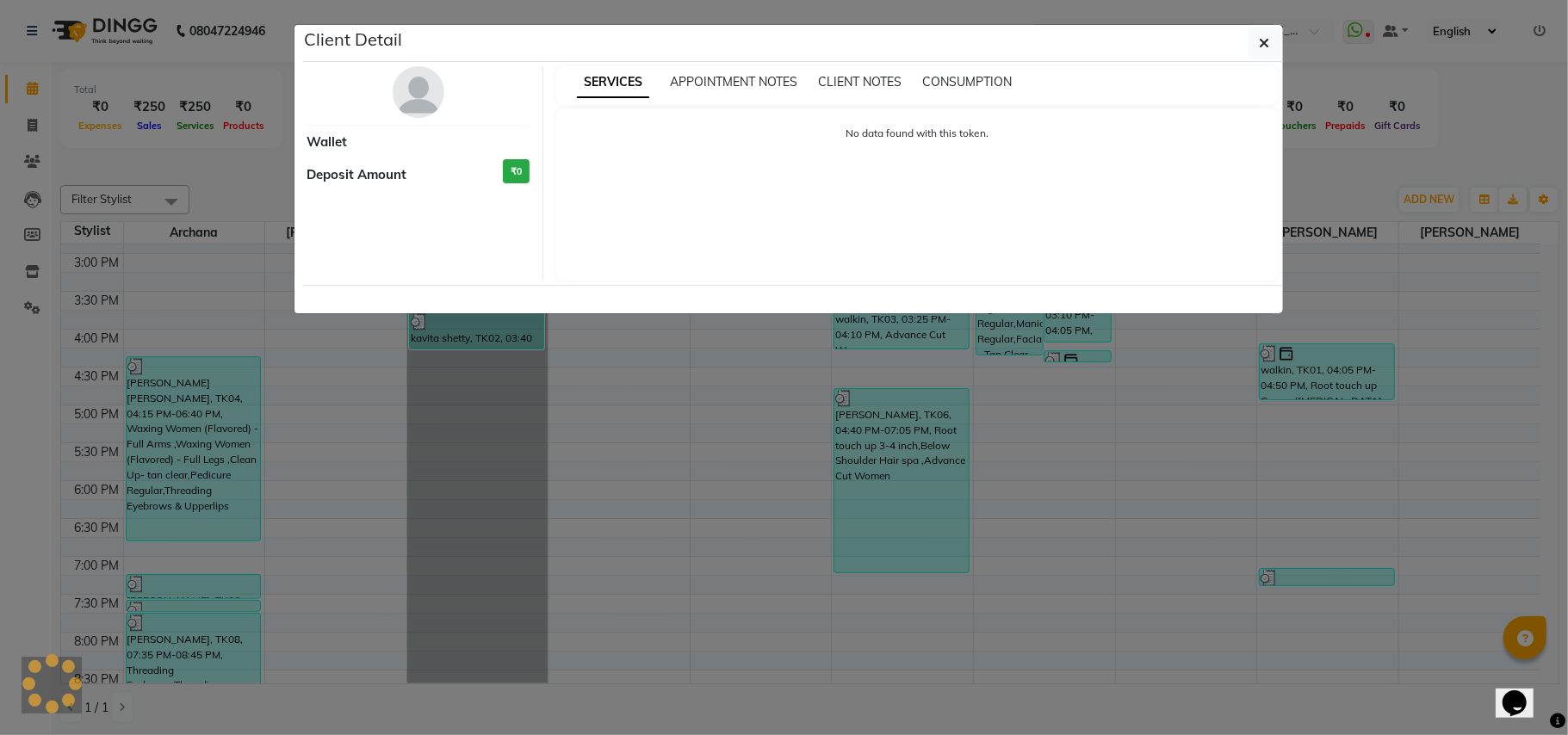
select select "3"
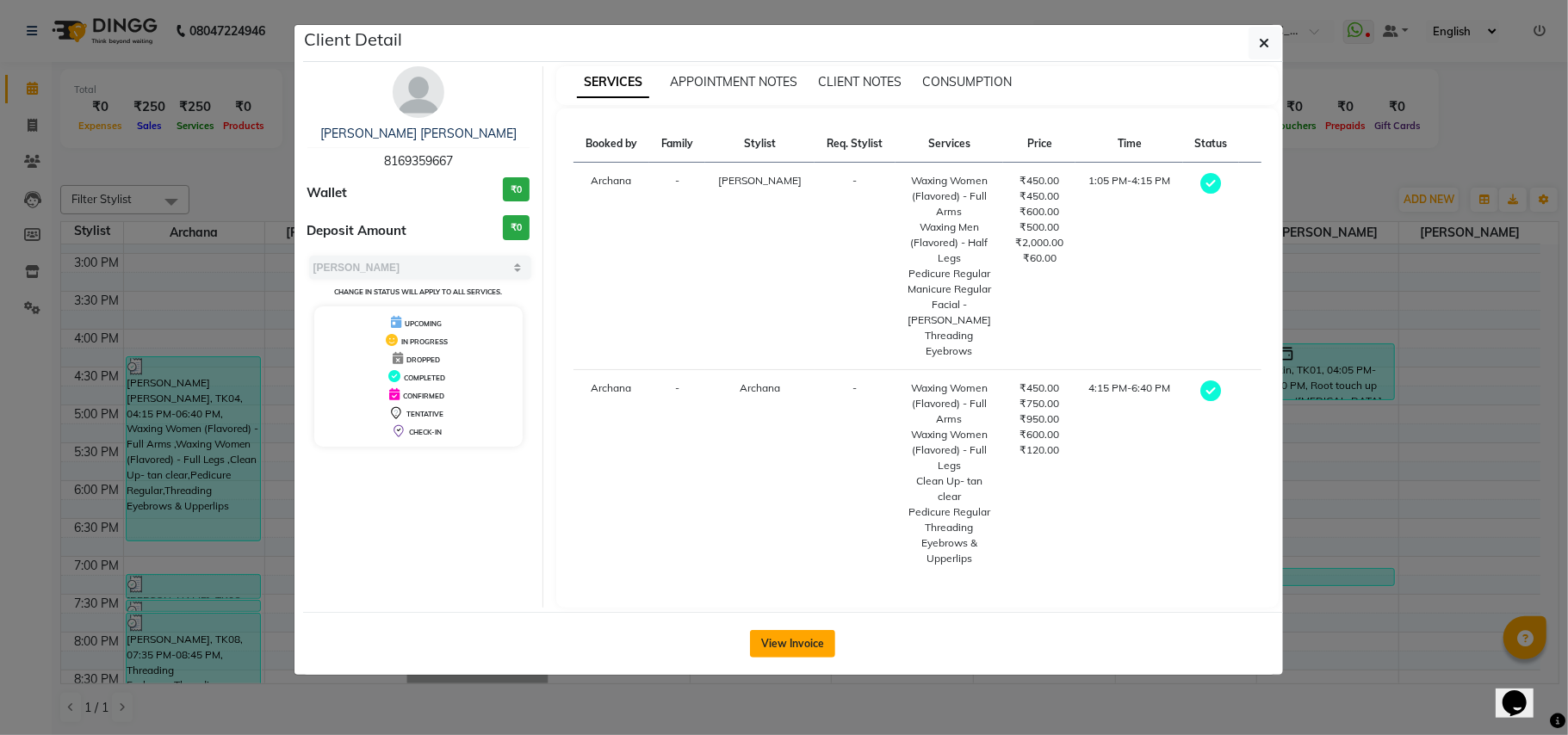
click at [783, 630] on button "View Invoice" at bounding box center [792, 643] width 85 height 28
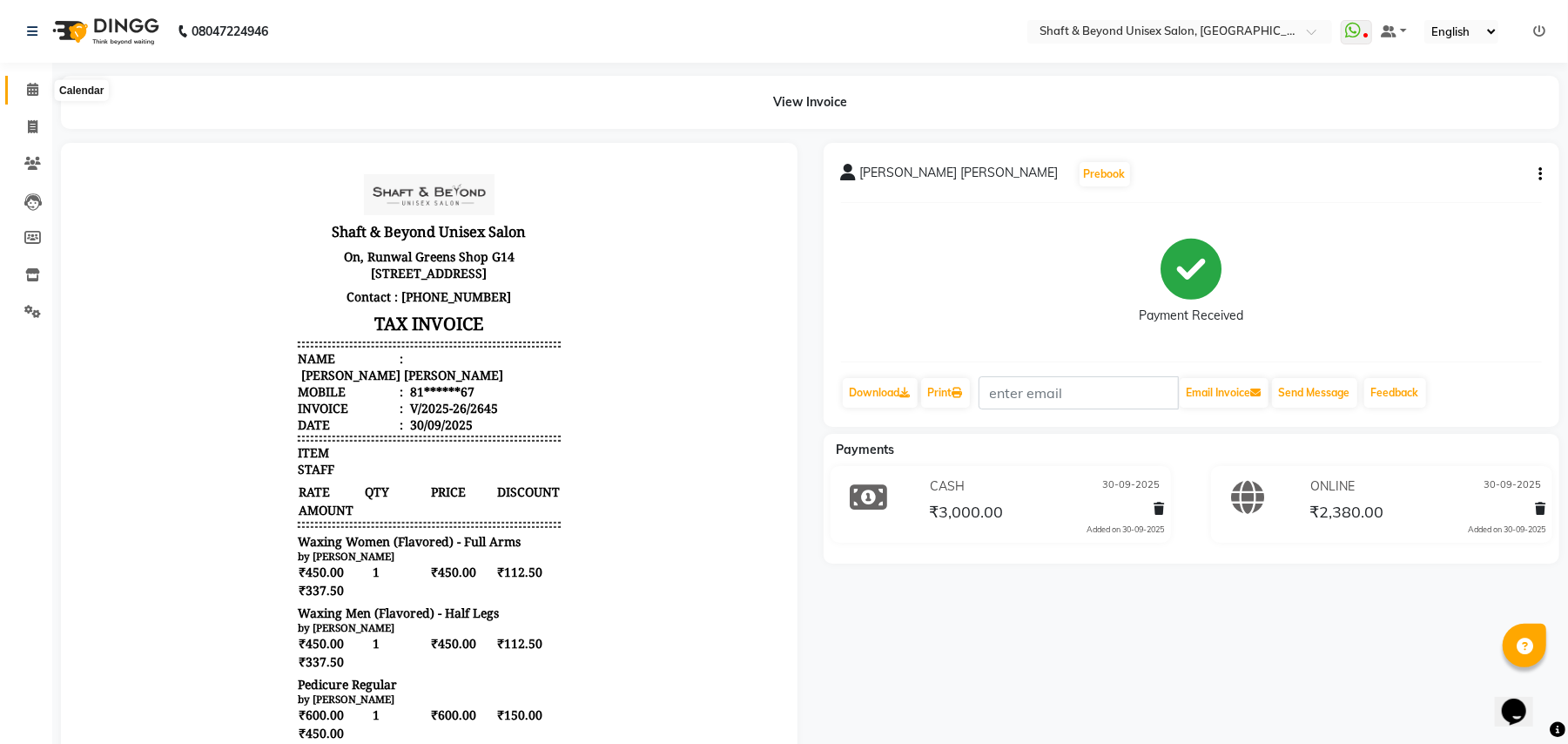
click at [32, 85] on icon at bounding box center [33, 89] width 11 height 13
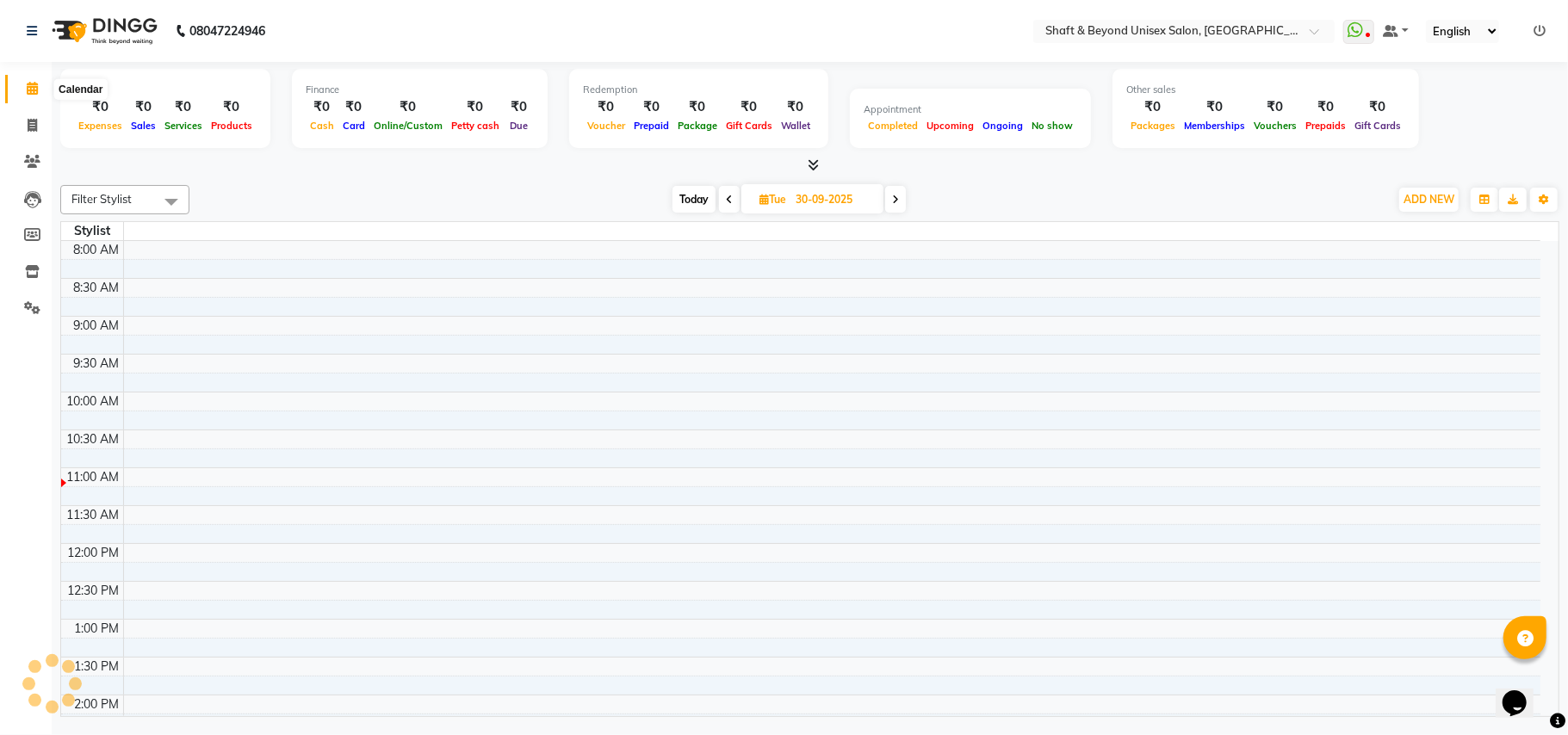
click at [27, 84] on icon at bounding box center [32, 88] width 11 height 13
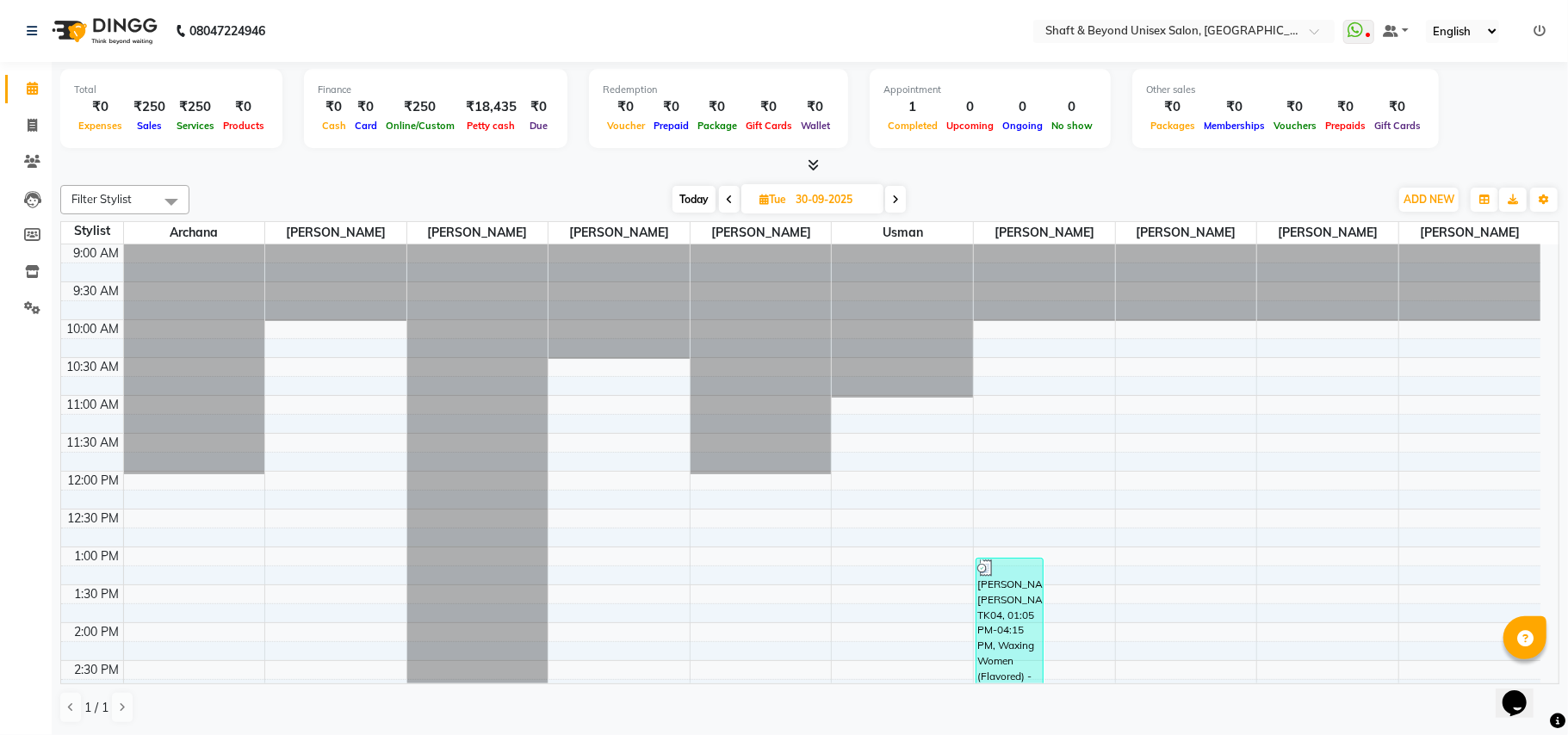
click at [803, 193] on input "30-09-2025" at bounding box center [833, 199] width 86 height 26
select select "9"
select select "2025"
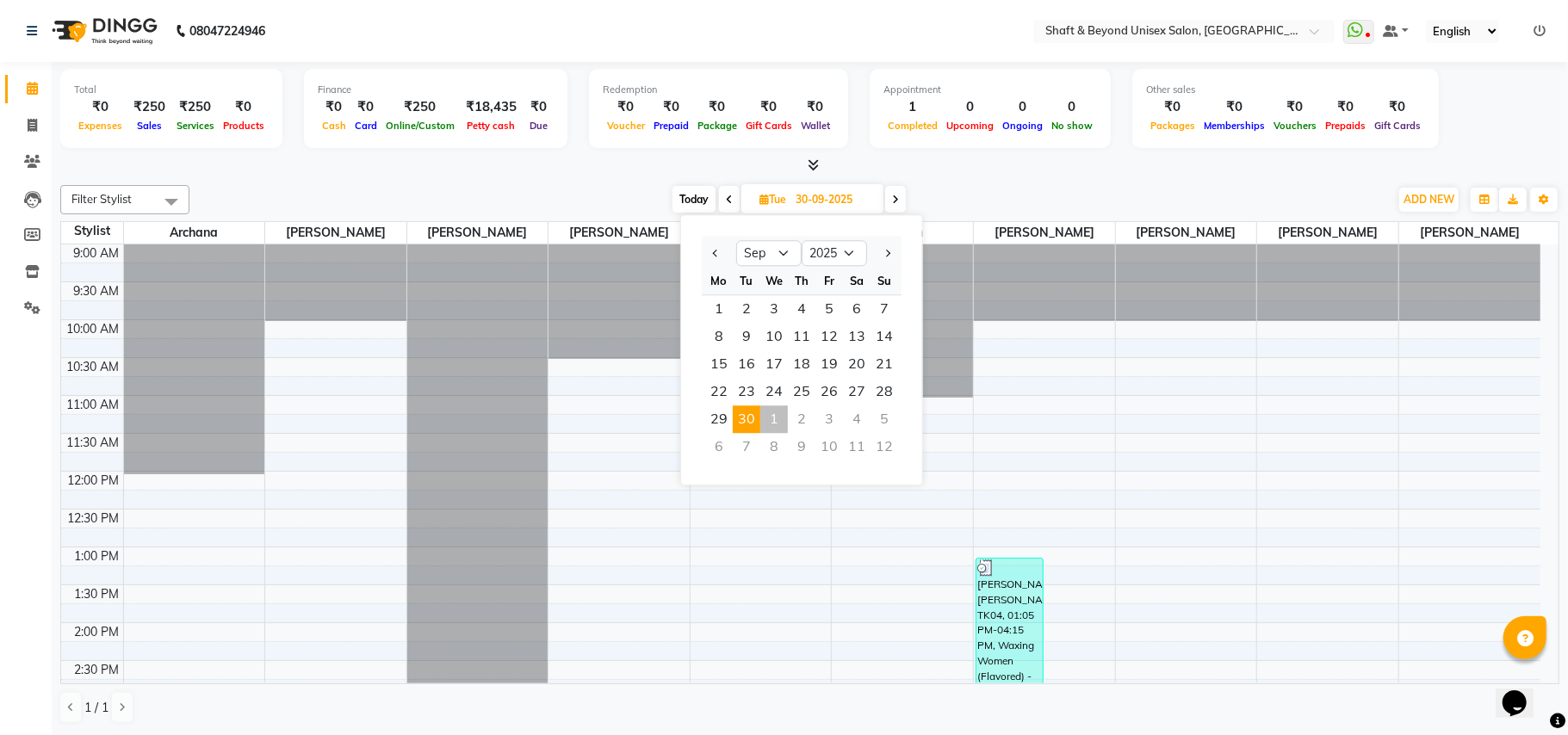
click at [768, 414] on div "1" at bounding box center [774, 419] width 28 height 28
type input "01-10-2025"
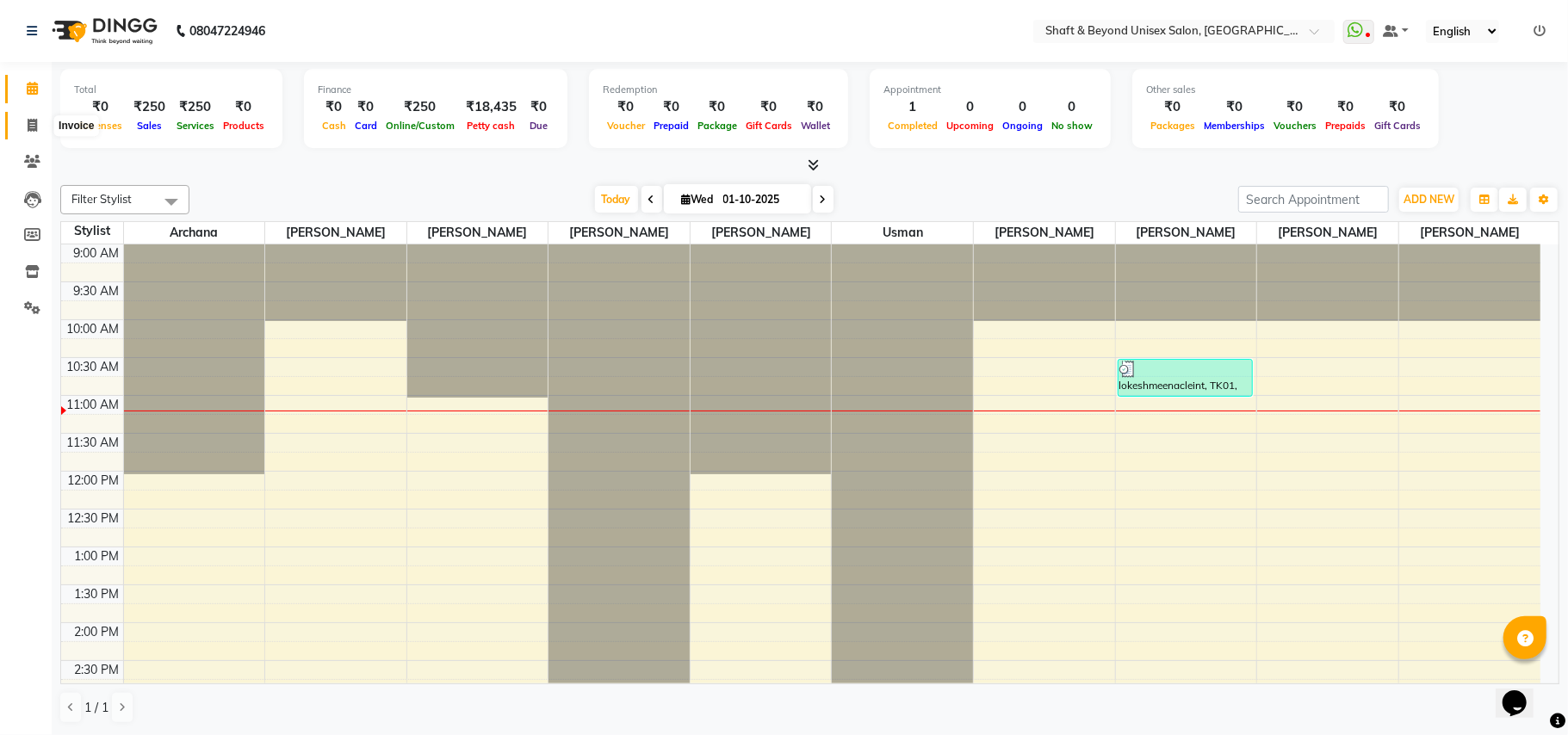
click at [34, 128] on icon at bounding box center [32, 125] width 10 height 13
select select "service"
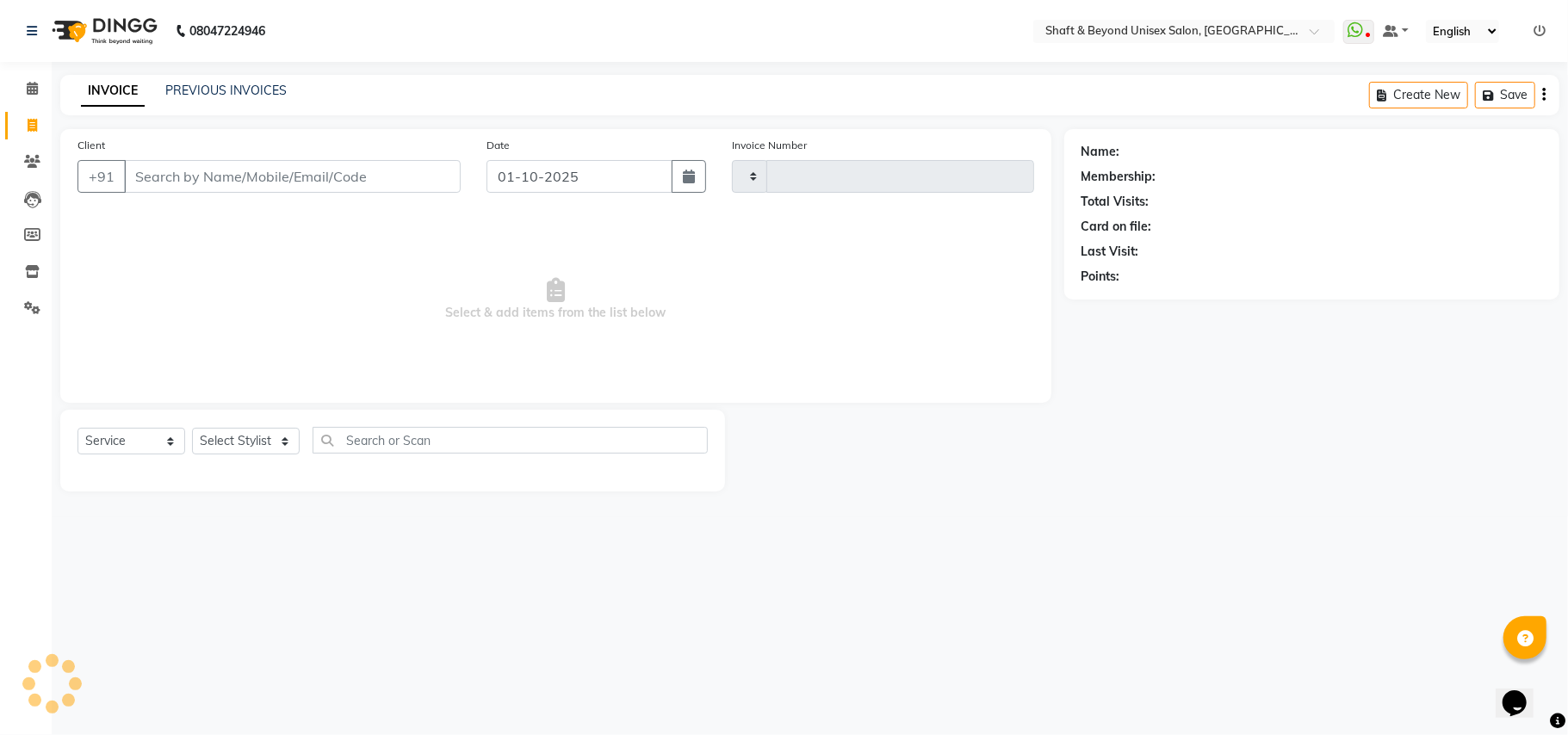
type input "2651"
select select "3878"
